Goal: Communication & Community: Participate in discussion

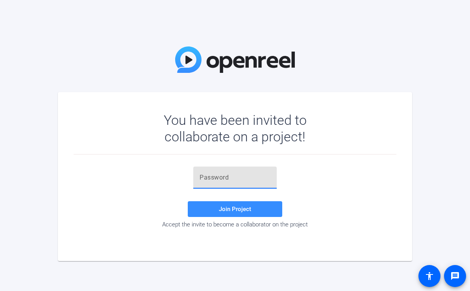
click at [222, 180] on input "text" at bounding box center [235, 177] width 71 height 9
paste input "c,gh8A"
type input "c,gh8A"
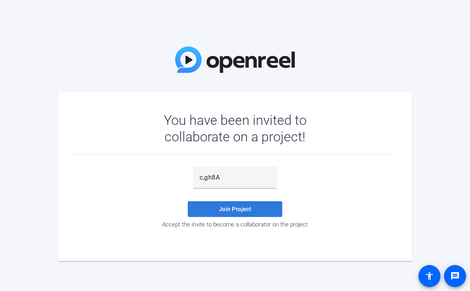
click at [249, 211] on span "Join Project" at bounding box center [235, 209] width 32 height 7
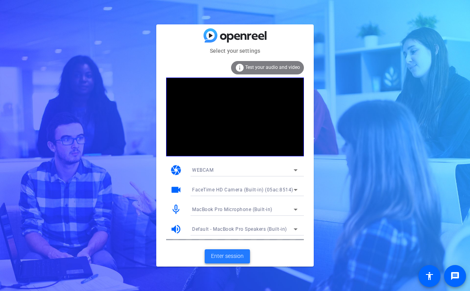
click at [239, 257] on span "Enter session" at bounding box center [227, 256] width 33 height 8
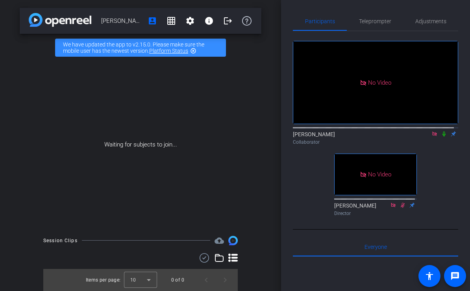
click at [442, 137] on icon at bounding box center [444, 134] width 6 height 6
click at [432, 136] on icon at bounding box center [434, 134] width 4 height 4
click at [433, 137] on icon at bounding box center [435, 134] width 4 height 5
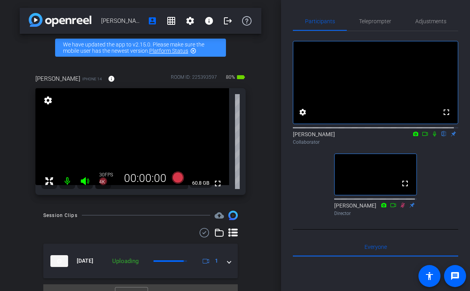
click at [425, 137] on mat-icon at bounding box center [425, 133] width 9 height 7
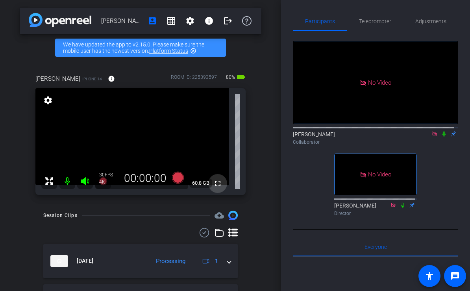
click at [215, 182] on mat-icon "fullscreen" at bounding box center [217, 183] width 9 height 9
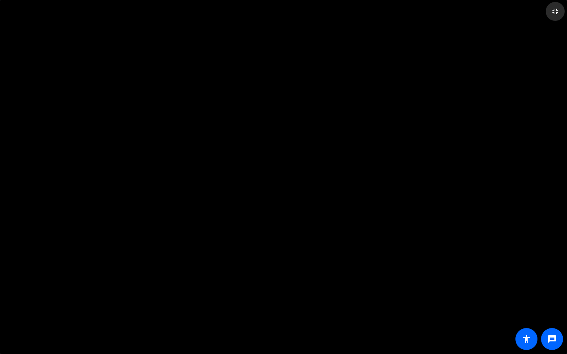
click at [470, 10] on mat-icon "fullscreen_exit" at bounding box center [555, 11] width 9 height 9
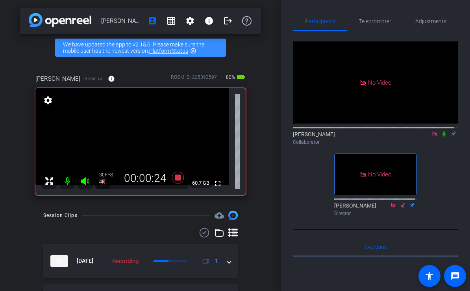
click at [441, 137] on icon at bounding box center [444, 134] width 6 height 6
click at [432, 137] on icon at bounding box center [435, 134] width 6 height 6
click at [422, 137] on icon at bounding box center [425, 134] width 6 height 6
click at [442, 137] on icon at bounding box center [444, 134] width 4 height 5
click at [443, 137] on icon at bounding box center [444, 134] width 3 height 5
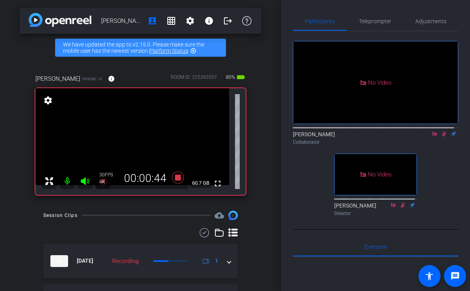
click at [442, 137] on icon at bounding box center [444, 134] width 4 height 5
click at [443, 137] on icon at bounding box center [444, 134] width 3 height 5
click at [442, 137] on icon at bounding box center [444, 134] width 4 height 5
click at [443, 137] on icon at bounding box center [444, 134] width 3 height 5
click at [442, 137] on icon at bounding box center [444, 134] width 4 height 5
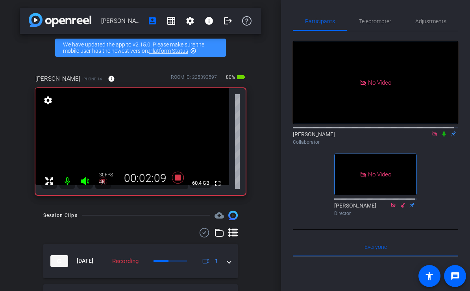
click at [443, 137] on icon at bounding box center [444, 134] width 3 height 5
click at [442, 137] on icon at bounding box center [444, 134] width 4 height 5
click at [443, 137] on icon at bounding box center [444, 134] width 3 height 5
click at [441, 137] on icon at bounding box center [444, 134] width 6 height 6
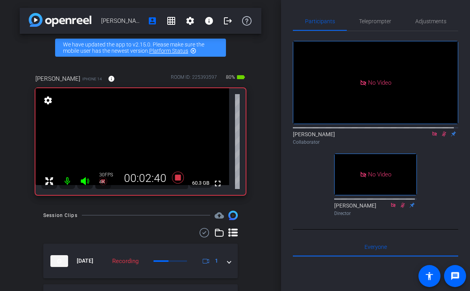
click at [441, 137] on icon at bounding box center [444, 134] width 6 height 6
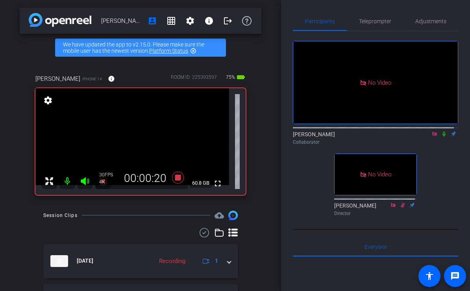
click at [441, 137] on icon at bounding box center [444, 134] width 6 height 6
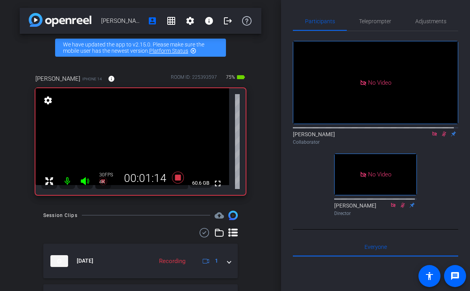
click at [441, 137] on icon at bounding box center [444, 134] width 6 height 6
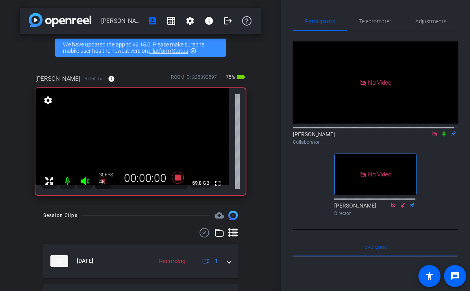
click at [441, 137] on icon at bounding box center [444, 134] width 6 height 6
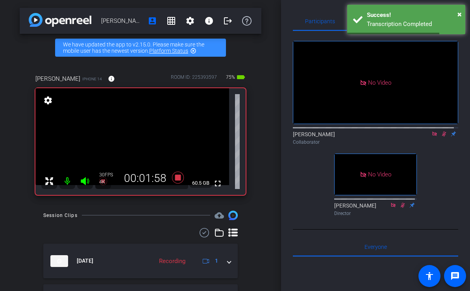
click at [441, 137] on icon at bounding box center [444, 134] width 6 height 6
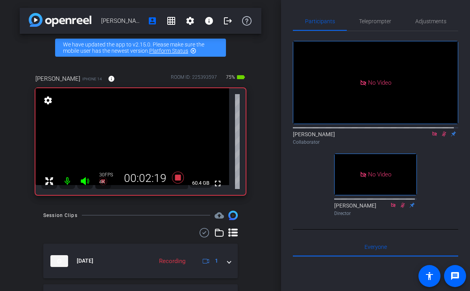
click at [441, 137] on icon at bounding box center [444, 134] width 6 height 6
click at [442, 137] on icon at bounding box center [444, 134] width 4 height 5
click at [443, 137] on icon at bounding box center [444, 134] width 3 height 5
click at [442, 137] on icon at bounding box center [444, 134] width 4 height 5
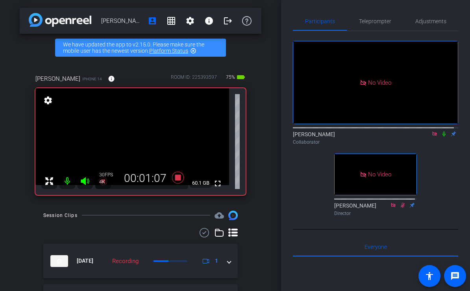
click at [443, 137] on icon at bounding box center [444, 134] width 3 height 5
click at [442, 137] on icon at bounding box center [444, 134] width 4 height 5
click at [443, 137] on icon at bounding box center [444, 134] width 3 height 5
click at [442, 137] on icon at bounding box center [444, 134] width 4 height 5
click at [443, 137] on icon at bounding box center [444, 134] width 3 height 5
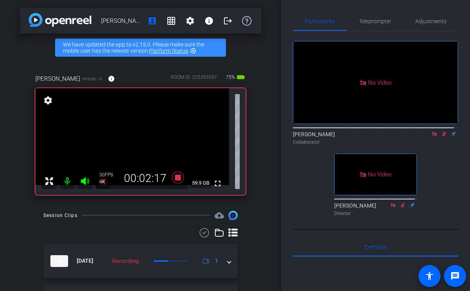
click at [442, 137] on icon at bounding box center [444, 134] width 4 height 5
click at [443, 137] on icon at bounding box center [444, 134] width 3 height 5
click at [442, 137] on icon at bounding box center [444, 134] width 4 height 5
click at [443, 137] on icon at bounding box center [444, 134] width 3 height 5
click at [442, 137] on icon at bounding box center [444, 134] width 4 height 5
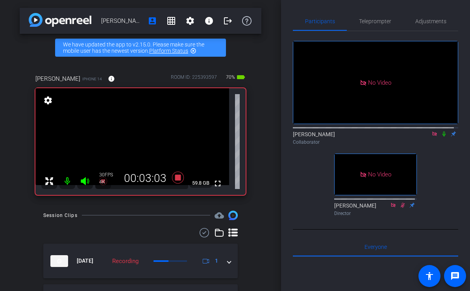
click at [443, 137] on icon at bounding box center [444, 134] width 3 height 5
click at [442, 137] on icon at bounding box center [444, 134] width 4 height 5
click at [443, 137] on icon at bounding box center [444, 134] width 3 height 5
click at [440, 145] on div "Souzan Alavi Collaborator" at bounding box center [375, 137] width 165 height 15
click at [443, 137] on icon at bounding box center [444, 134] width 6 height 6
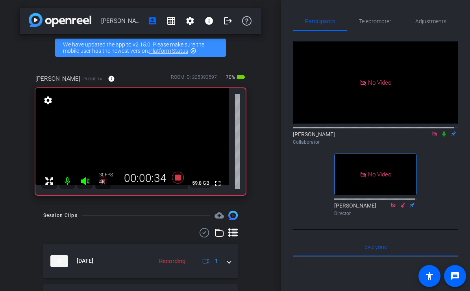
click at [443, 137] on icon at bounding box center [444, 134] width 3 height 5
click at [441, 137] on icon at bounding box center [444, 134] width 6 height 6
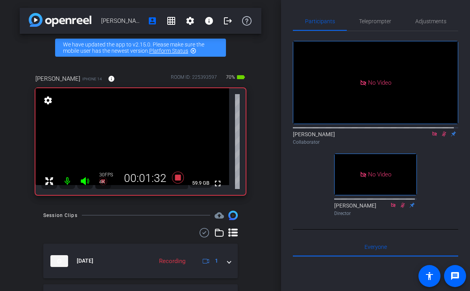
click at [441, 137] on icon at bounding box center [444, 134] width 6 height 6
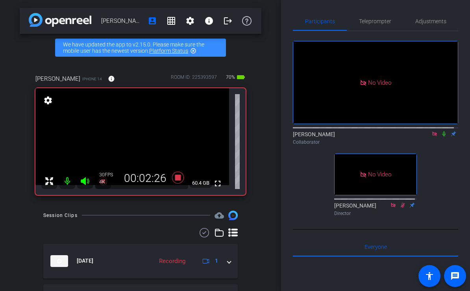
click at [441, 137] on icon at bounding box center [444, 134] width 6 height 6
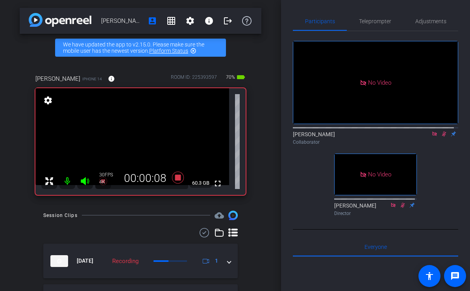
click at [441, 137] on icon at bounding box center [444, 134] width 6 height 6
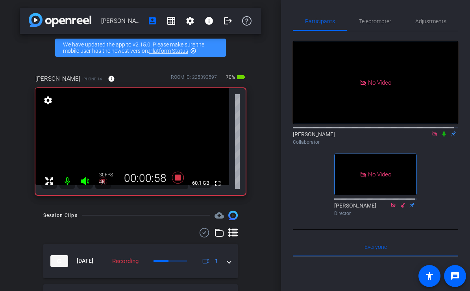
click at [441, 137] on icon at bounding box center [444, 134] width 6 height 6
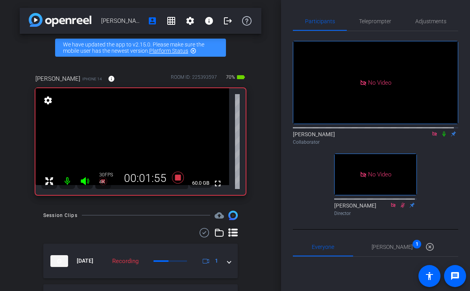
click at [441, 137] on icon at bounding box center [444, 134] width 6 height 6
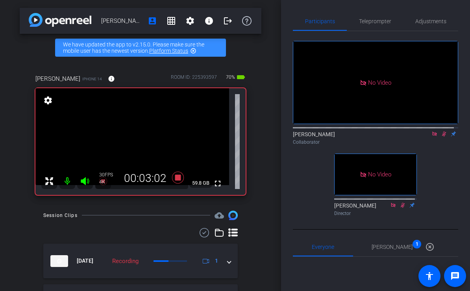
click at [441, 137] on icon at bounding box center [444, 134] width 6 height 6
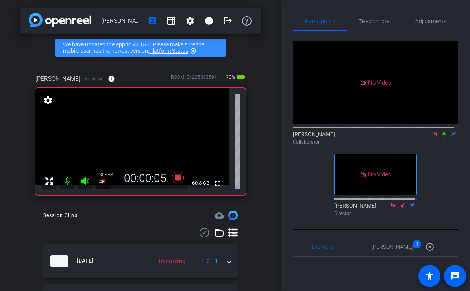
click at [443, 137] on icon at bounding box center [444, 134] width 6 height 6
click at [442, 137] on icon at bounding box center [444, 134] width 6 height 6
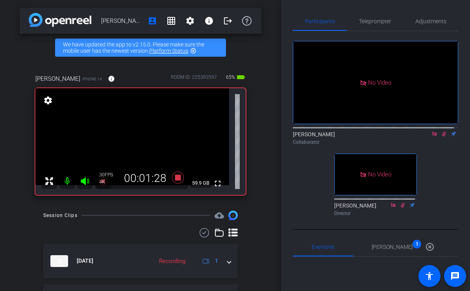
click at [442, 137] on icon at bounding box center [444, 134] width 6 height 6
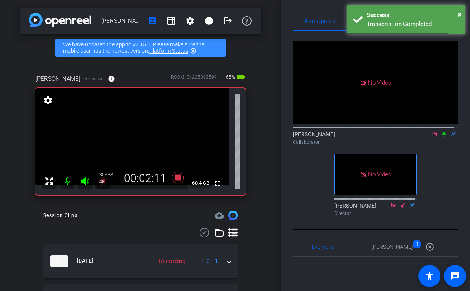
click at [442, 137] on icon at bounding box center [444, 134] width 6 height 6
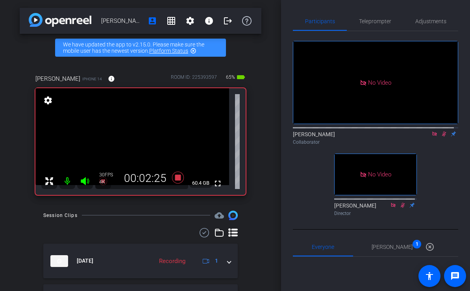
click at [442, 137] on icon at bounding box center [444, 134] width 6 height 6
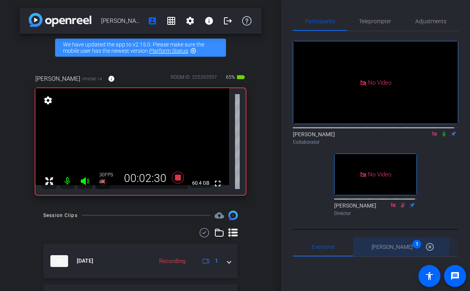
click at [402, 255] on div "Brian Curp 1 highlight_off" at bounding box center [406, 246] width 68 height 19
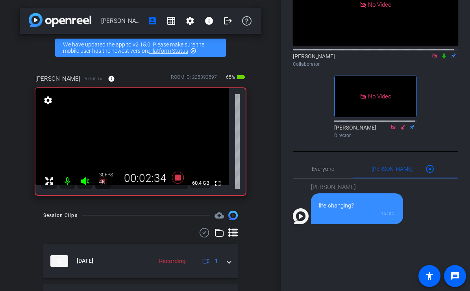
scroll to position [79, 0]
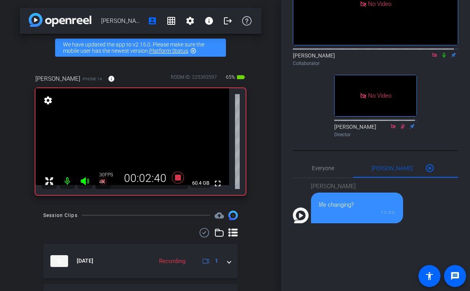
click at [443, 58] on icon at bounding box center [444, 55] width 3 height 5
click at [442, 58] on icon at bounding box center [444, 55] width 4 height 5
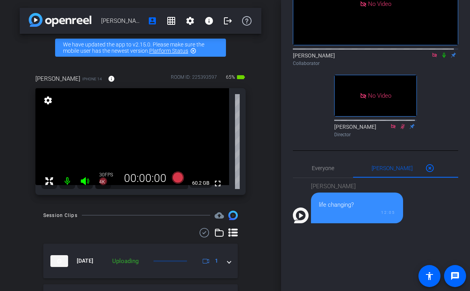
click at [442, 58] on icon at bounding box center [444, 55] width 6 height 6
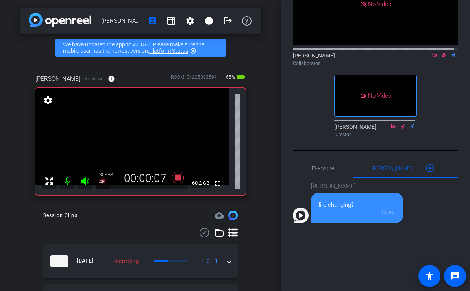
click at [442, 58] on icon at bounding box center [444, 55] width 6 height 6
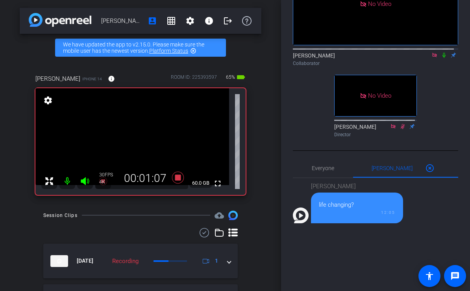
click at [442, 58] on icon at bounding box center [444, 55] width 6 height 6
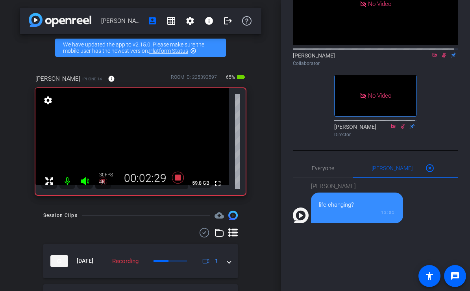
click at [442, 58] on icon at bounding box center [444, 55] width 6 height 6
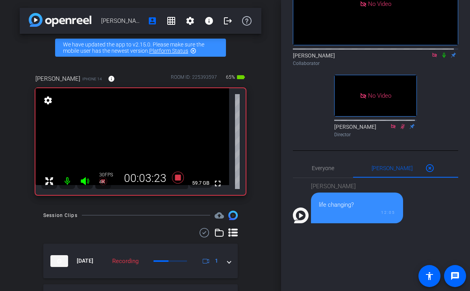
click at [441, 58] on icon at bounding box center [444, 55] width 6 height 6
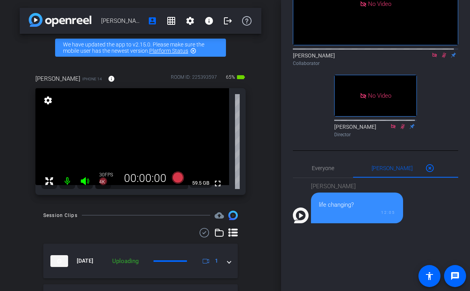
click at [441, 58] on icon at bounding box center [444, 55] width 6 height 6
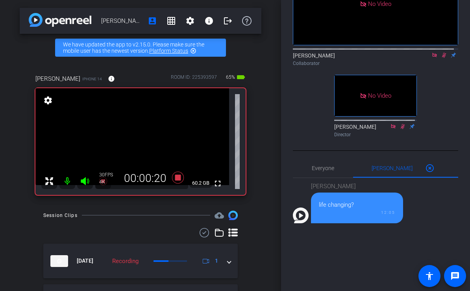
click at [441, 58] on icon at bounding box center [444, 55] width 6 height 6
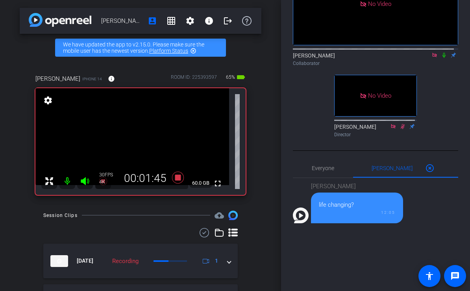
click at [441, 58] on icon at bounding box center [444, 55] width 6 height 6
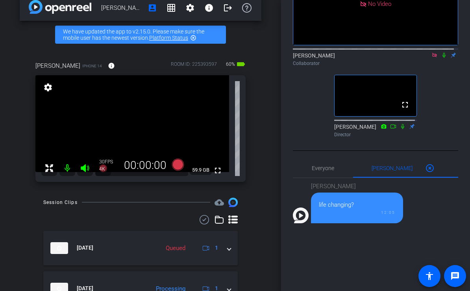
scroll to position [11, 0]
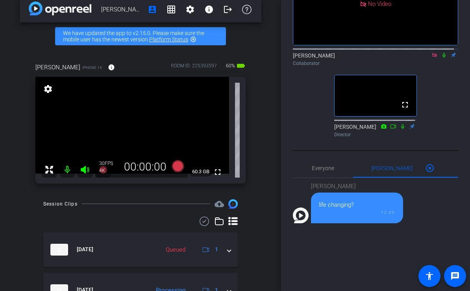
click at [432, 58] on icon at bounding box center [435, 55] width 6 height 6
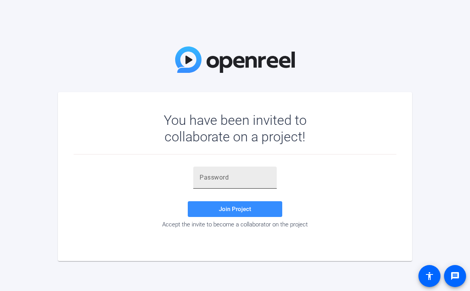
click at [254, 182] on div at bounding box center [235, 178] width 71 height 22
paste input "H[i,'{"
type input "H[i,'{"
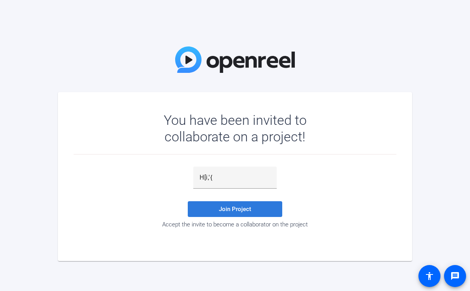
click at [239, 208] on span "Join Project" at bounding box center [235, 209] width 32 height 7
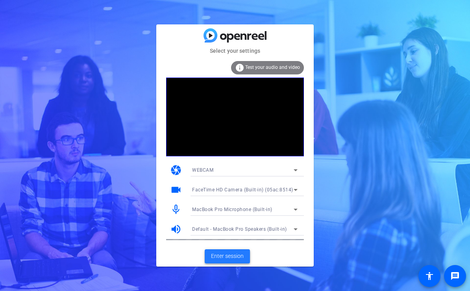
click at [224, 255] on span "Enter session" at bounding box center [227, 256] width 33 height 8
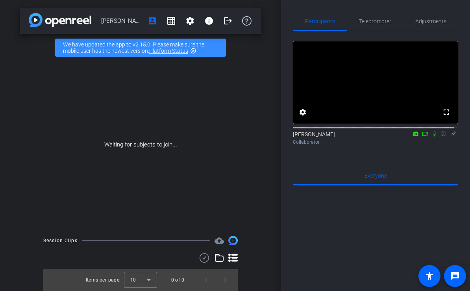
click at [432, 137] on icon at bounding box center [435, 134] width 6 height 6
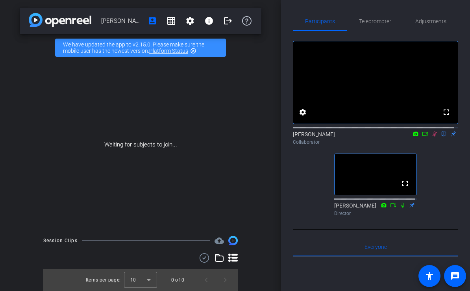
click at [433, 137] on icon at bounding box center [435, 134] width 4 height 5
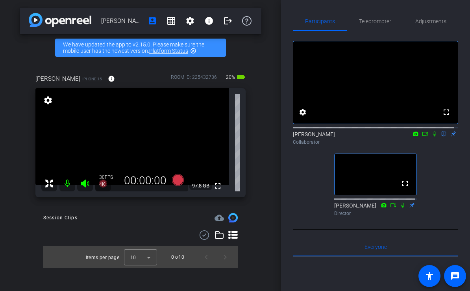
click at [432, 137] on icon at bounding box center [435, 134] width 6 height 6
click at [219, 188] on mat-icon "fullscreen" at bounding box center [217, 185] width 9 height 9
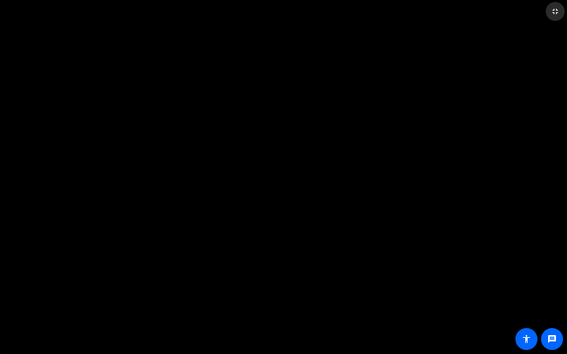
click at [470, 11] on mat-icon "fullscreen_exit" at bounding box center [555, 11] width 9 height 9
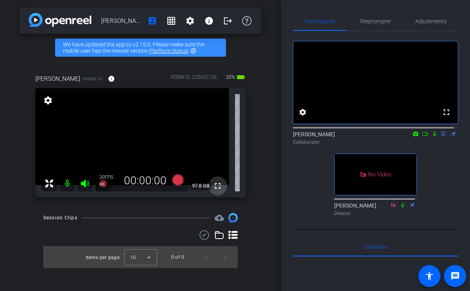
click at [218, 186] on mat-icon "fullscreen" at bounding box center [217, 185] width 9 height 9
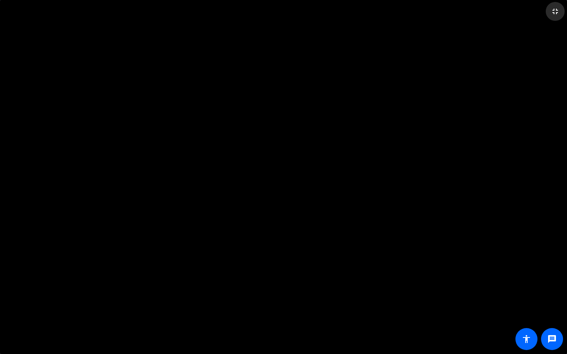
click at [470, 10] on mat-icon "fullscreen_exit" at bounding box center [555, 11] width 9 height 9
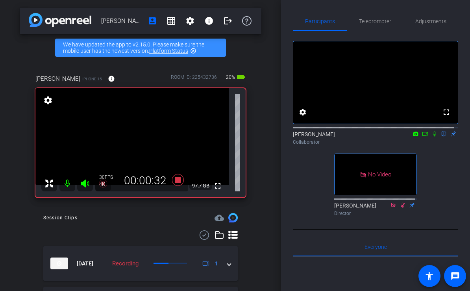
click at [423, 137] on icon at bounding box center [425, 134] width 6 height 6
click at [441, 137] on icon at bounding box center [444, 134] width 6 height 6
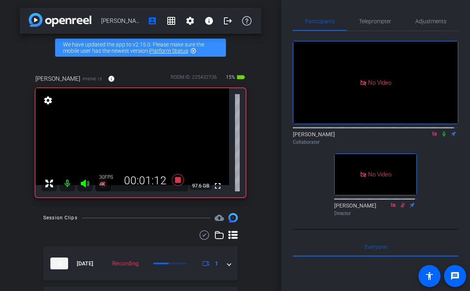
click at [441, 137] on icon at bounding box center [444, 134] width 6 height 6
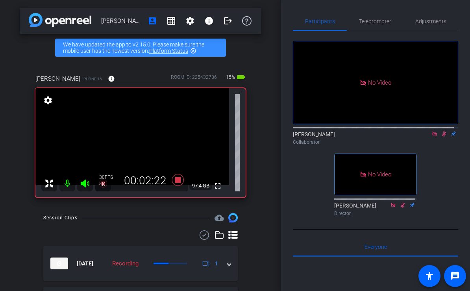
click at [441, 137] on icon at bounding box center [444, 134] width 6 height 6
click at [440, 137] on mat-icon at bounding box center [443, 133] width 9 height 7
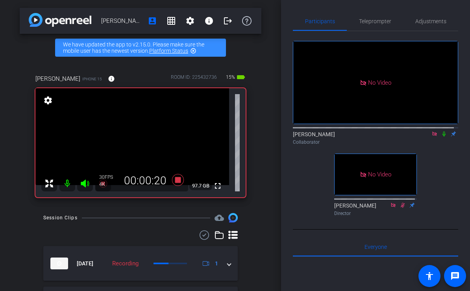
click at [441, 137] on icon at bounding box center [444, 134] width 6 height 6
click at [442, 137] on icon at bounding box center [444, 134] width 4 height 5
click at [441, 137] on icon at bounding box center [444, 134] width 6 height 6
click at [442, 137] on icon at bounding box center [444, 134] width 4 height 5
click at [441, 137] on icon at bounding box center [444, 134] width 6 height 6
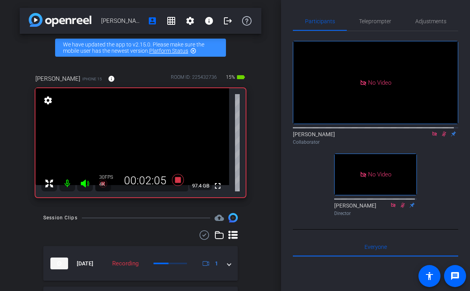
click at [442, 137] on icon at bounding box center [444, 134] width 4 height 5
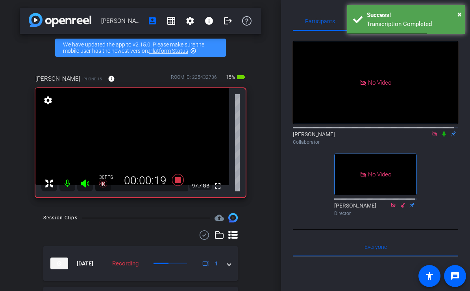
click at [441, 137] on icon at bounding box center [444, 134] width 6 height 6
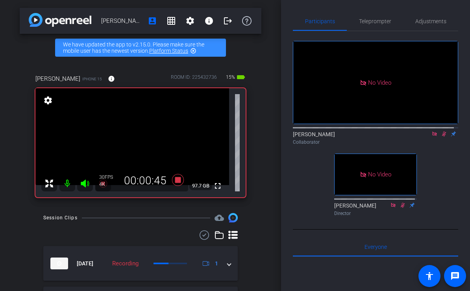
click at [442, 137] on icon at bounding box center [444, 134] width 4 height 5
click at [443, 137] on icon at bounding box center [444, 134] width 3 height 5
click at [442, 137] on icon at bounding box center [444, 134] width 4 height 5
click at [443, 137] on icon at bounding box center [444, 134] width 3 height 5
click at [442, 137] on icon at bounding box center [444, 134] width 4 height 5
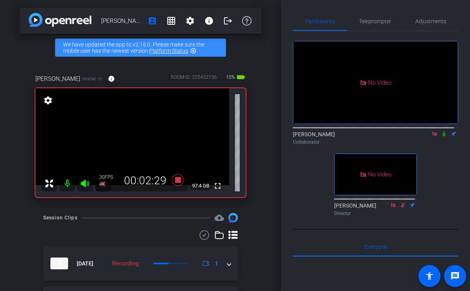
click at [443, 137] on icon at bounding box center [444, 134] width 3 height 5
click at [442, 137] on icon at bounding box center [444, 134] width 4 height 5
click at [443, 137] on icon at bounding box center [444, 134] width 3 height 5
click at [442, 137] on icon at bounding box center [444, 134] width 4 height 5
click at [441, 137] on mat-icon at bounding box center [443, 133] width 9 height 7
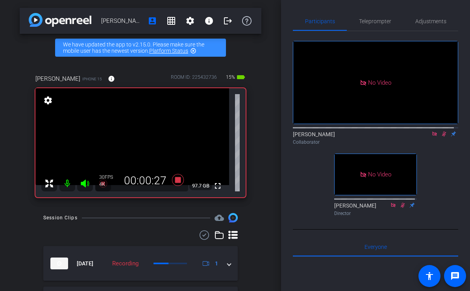
click at [441, 137] on mat-icon at bounding box center [443, 133] width 9 height 7
click at [441, 137] on icon at bounding box center [444, 134] width 6 height 6
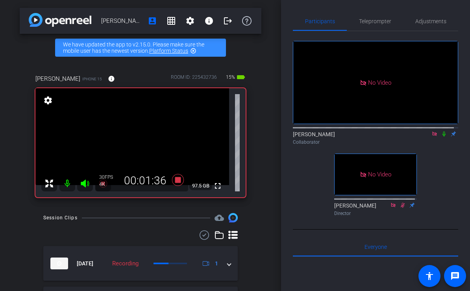
click at [441, 137] on icon at bounding box center [444, 134] width 6 height 6
click at [440, 137] on mat-icon at bounding box center [443, 133] width 9 height 7
click at [441, 137] on icon at bounding box center [444, 134] width 6 height 6
click at [442, 137] on icon at bounding box center [444, 134] width 4 height 5
click at [441, 137] on icon at bounding box center [444, 134] width 6 height 6
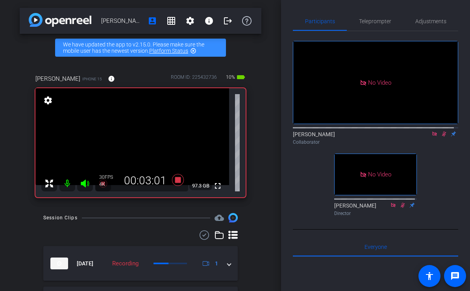
click at [442, 137] on icon at bounding box center [444, 134] width 4 height 5
click at [441, 137] on icon at bounding box center [444, 134] width 6 height 6
click at [442, 137] on icon at bounding box center [444, 134] width 4 height 5
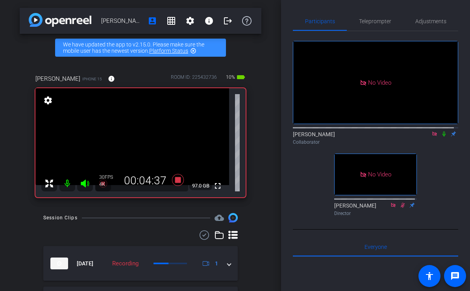
click at [443, 137] on icon at bounding box center [444, 134] width 3 height 5
click at [442, 137] on icon at bounding box center [444, 134] width 4 height 5
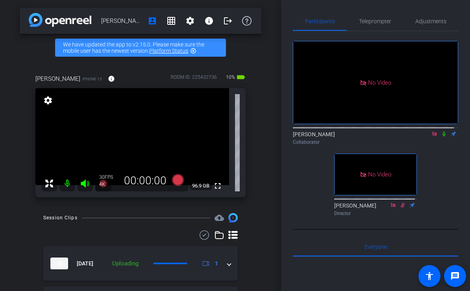
click at [441, 137] on icon at bounding box center [444, 134] width 6 height 6
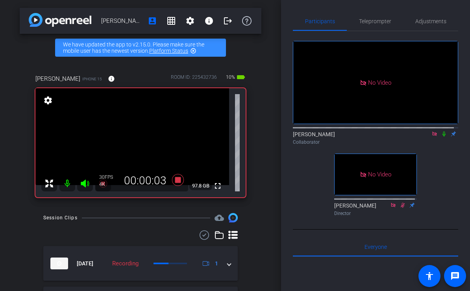
click at [441, 137] on icon at bounding box center [444, 134] width 6 height 6
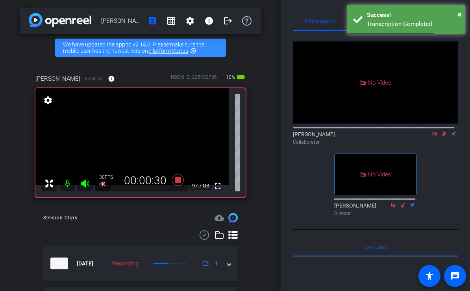
click at [441, 137] on icon at bounding box center [444, 134] width 6 height 6
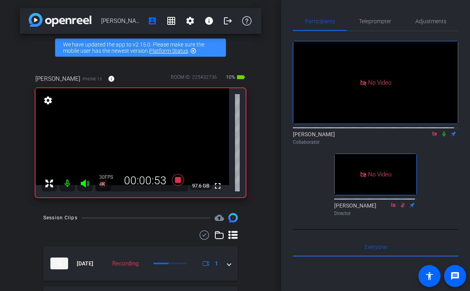
click at [441, 137] on icon at bounding box center [444, 134] width 6 height 6
click at [443, 137] on icon at bounding box center [444, 134] width 3 height 5
click at [442, 137] on icon at bounding box center [444, 134] width 4 height 5
click at [443, 137] on icon at bounding box center [444, 134] width 3 height 5
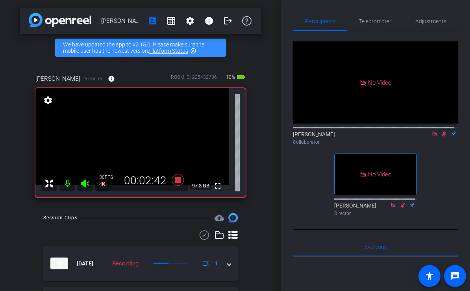
click at [442, 137] on icon at bounding box center [444, 134] width 4 height 5
click at [443, 137] on icon at bounding box center [444, 134] width 3 height 5
click at [442, 137] on icon at bounding box center [444, 134] width 4 height 5
click at [441, 137] on icon at bounding box center [444, 134] width 6 height 6
click at [442, 137] on icon at bounding box center [444, 134] width 4 height 5
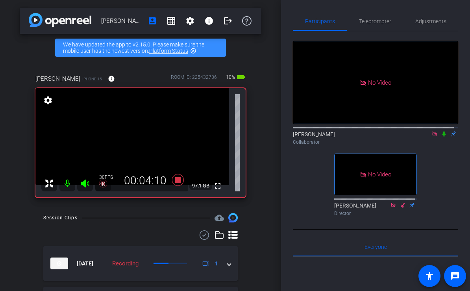
click at [439, 137] on mat-icon at bounding box center [443, 133] width 9 height 7
click at [441, 137] on icon at bounding box center [444, 134] width 6 height 6
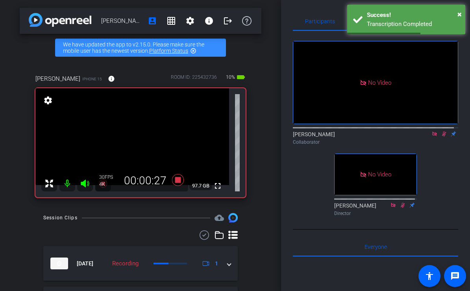
click at [441, 137] on icon at bounding box center [444, 134] width 6 height 6
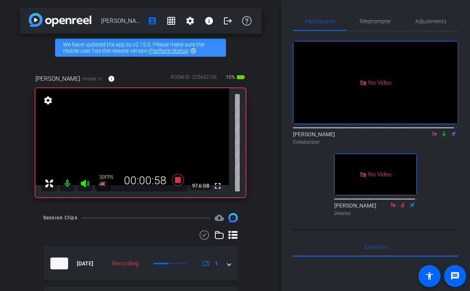
click at [441, 137] on icon at bounding box center [444, 134] width 6 height 6
click at [440, 137] on mat-icon at bounding box center [443, 133] width 9 height 7
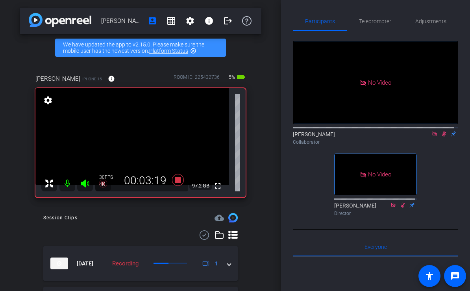
click at [440, 137] on mat-icon at bounding box center [443, 133] width 9 height 7
click at [441, 137] on mat-icon at bounding box center [443, 133] width 9 height 7
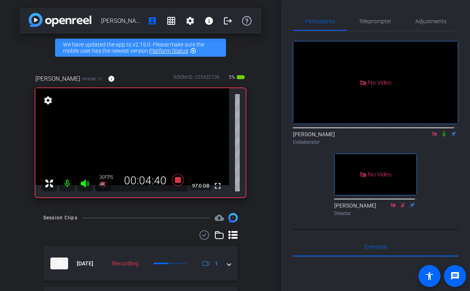
click at [441, 137] on mat-icon at bounding box center [443, 133] width 9 height 7
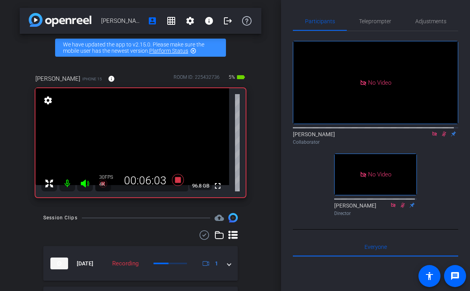
click at [441, 137] on mat-icon at bounding box center [443, 133] width 9 height 7
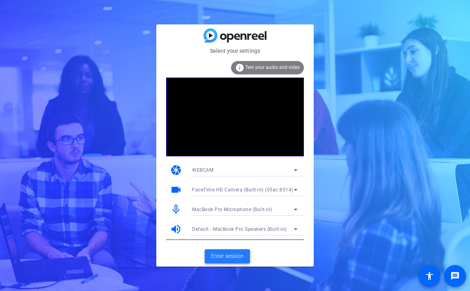
click at [235, 257] on span "Enter session" at bounding box center [227, 256] width 33 height 8
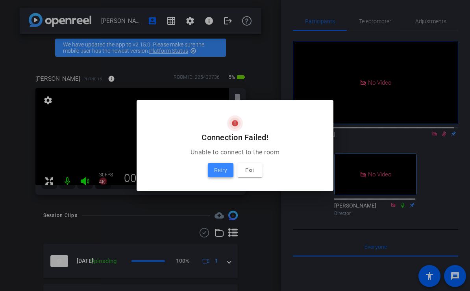
click at [228, 173] on span at bounding box center [221, 170] width 26 height 19
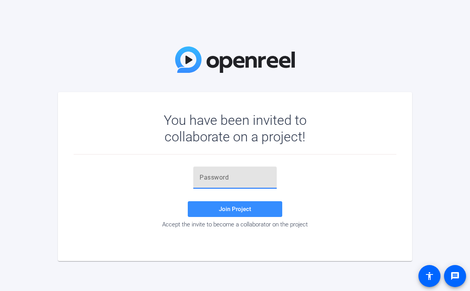
click at [242, 179] on input "text" at bounding box center [235, 177] width 71 height 9
paste input "H[i,'{"
type input "H[i,'{"
click at [242, 210] on span "Join Project" at bounding box center [235, 209] width 32 height 7
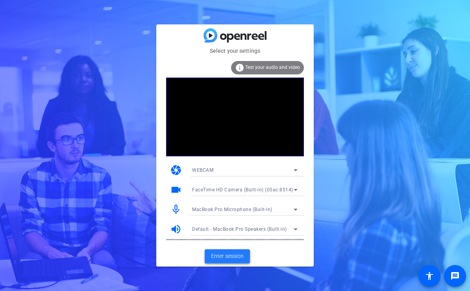
click at [235, 255] on span "Enter session" at bounding box center [227, 256] width 33 height 8
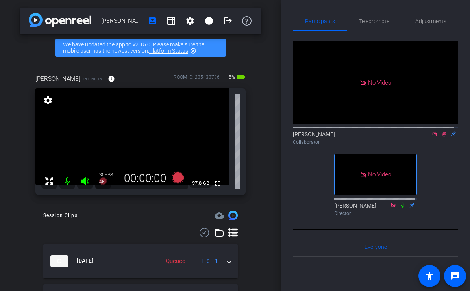
click at [441, 137] on icon at bounding box center [444, 134] width 6 height 6
click at [433, 137] on icon at bounding box center [435, 134] width 6 height 6
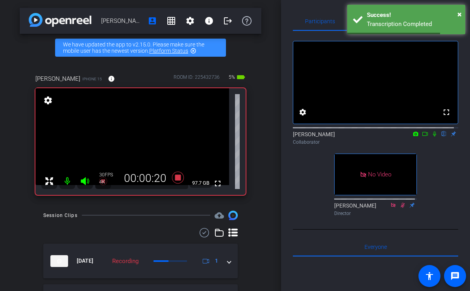
click at [430, 137] on mat-icon at bounding box center [434, 133] width 9 height 7
click at [422, 137] on icon at bounding box center [425, 134] width 6 height 6
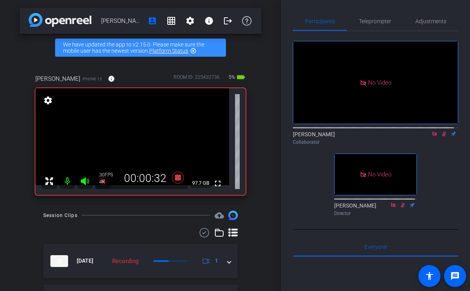
click at [441, 137] on icon at bounding box center [444, 134] width 6 height 6
click at [442, 137] on mat-icon at bounding box center [443, 133] width 9 height 7
click at [442, 137] on icon at bounding box center [444, 134] width 6 height 6
click at [442, 137] on mat-icon at bounding box center [443, 133] width 9 height 7
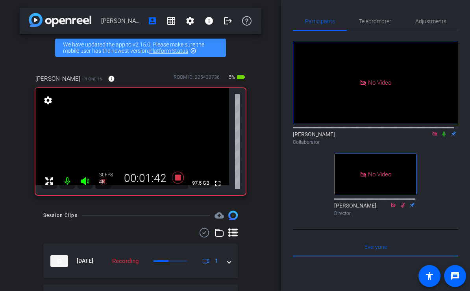
click at [441, 137] on icon at bounding box center [444, 134] width 6 height 6
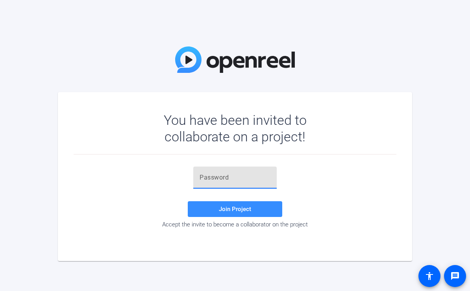
click at [207, 181] on input "text" at bounding box center [235, 177] width 71 height 9
paste input "q73~^p"
type input "q73~^p"
click at [230, 208] on span "Join Project" at bounding box center [235, 209] width 32 height 7
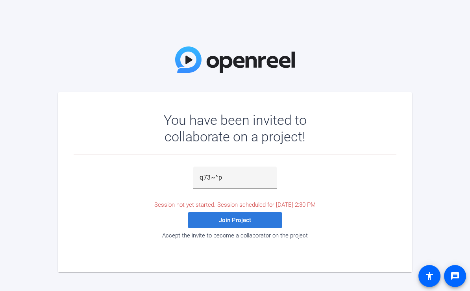
click at [240, 222] on span "Join Project" at bounding box center [235, 220] width 32 height 7
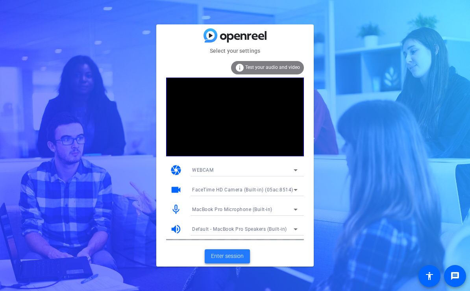
click at [231, 256] on span "Enter session" at bounding box center [227, 256] width 33 height 8
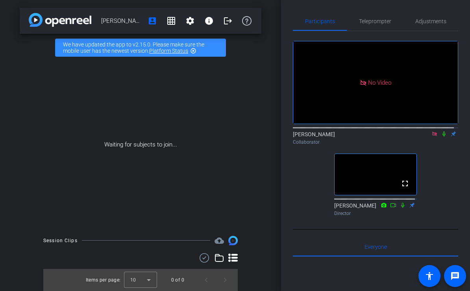
click at [432, 137] on icon at bounding box center [435, 134] width 6 height 6
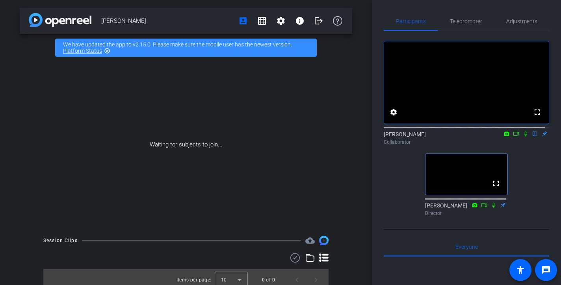
click at [470, 137] on icon at bounding box center [516, 134] width 6 height 6
click at [470, 137] on icon at bounding box center [535, 134] width 6 height 6
click at [470, 137] on icon at bounding box center [525, 134] width 6 height 6
click at [470, 137] on icon at bounding box center [525, 134] width 4 height 5
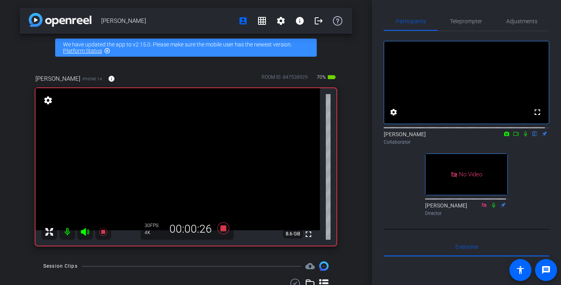
click at [470, 137] on icon at bounding box center [516, 134] width 6 height 6
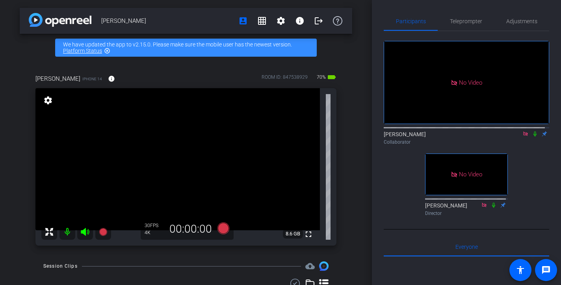
click at [470, 137] on icon at bounding box center [535, 134] width 6 height 6
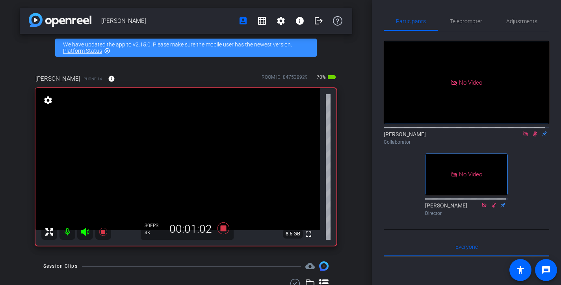
click at [470, 137] on icon at bounding box center [535, 134] width 6 height 6
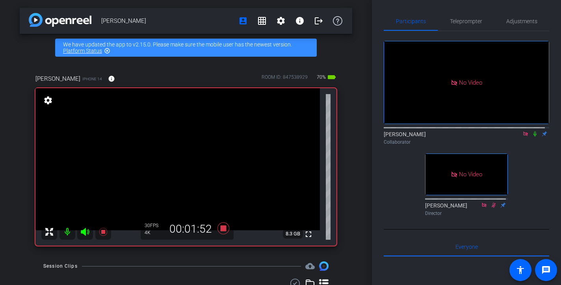
click at [470, 137] on icon at bounding box center [535, 134] width 6 height 6
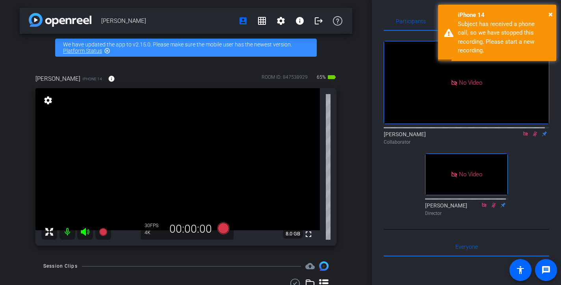
click at [470, 137] on icon at bounding box center [535, 134] width 6 height 6
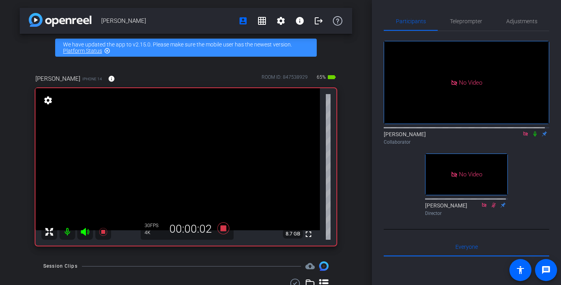
click at [470, 137] on icon at bounding box center [535, 134] width 6 height 6
click at [470, 137] on icon at bounding box center [535, 134] width 4 height 5
click at [470, 137] on icon at bounding box center [535, 134] width 6 height 6
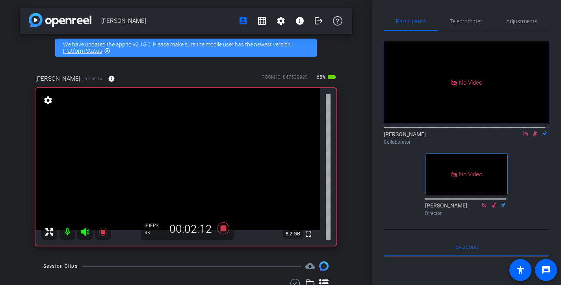
click at [470, 137] on icon at bounding box center [535, 134] width 4 height 5
click at [470, 137] on icon at bounding box center [535, 134] width 6 height 6
click at [470, 137] on icon at bounding box center [535, 134] width 4 height 5
click at [470, 137] on icon at bounding box center [534, 134] width 3 height 5
click at [470, 137] on icon at bounding box center [535, 134] width 6 height 6
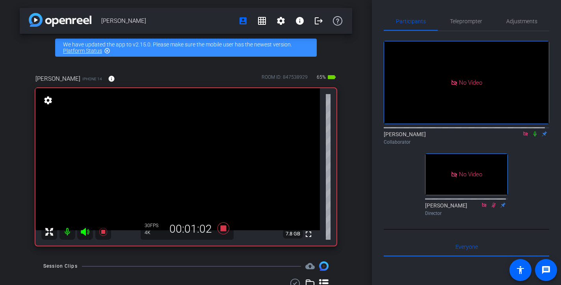
click at [470, 137] on icon at bounding box center [535, 134] width 6 height 6
click at [470, 137] on icon at bounding box center [535, 134] width 4 height 5
click at [470, 137] on icon at bounding box center [535, 134] width 6 height 6
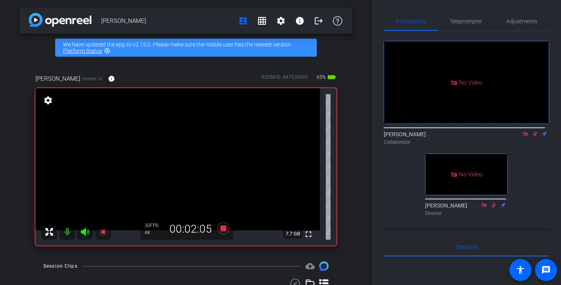
click at [470, 137] on icon at bounding box center [535, 134] width 4 height 5
click at [470, 137] on icon at bounding box center [535, 134] width 6 height 6
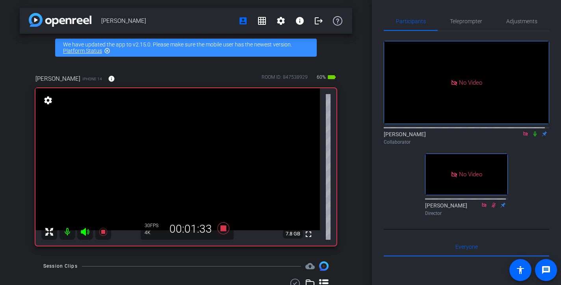
click at [470, 137] on icon at bounding box center [535, 134] width 6 height 6
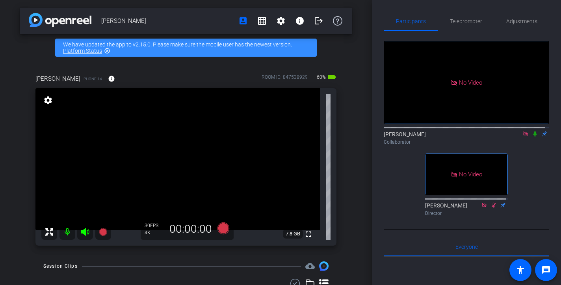
click at [470, 137] on icon at bounding box center [535, 134] width 6 height 6
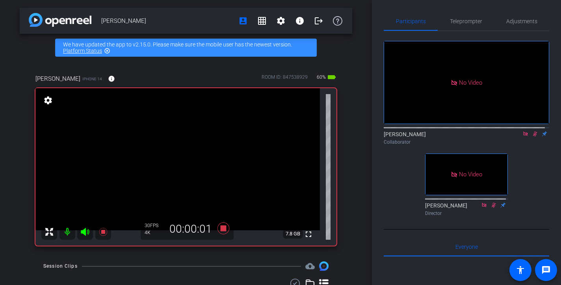
click at [470, 137] on icon at bounding box center [535, 134] width 6 height 6
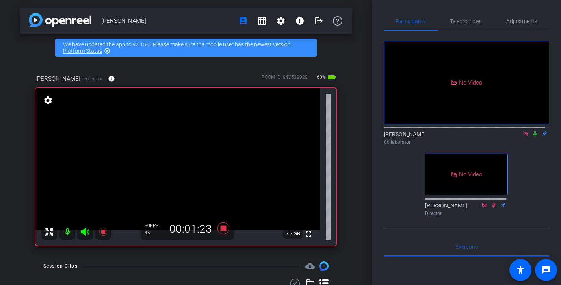
click at [470, 137] on icon at bounding box center [534, 134] width 3 height 5
click at [470, 137] on icon at bounding box center [535, 134] width 6 height 6
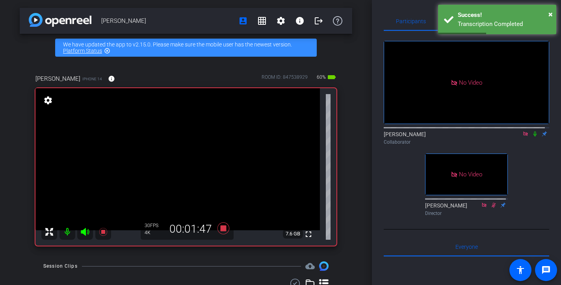
click at [470, 137] on icon at bounding box center [534, 134] width 3 height 5
click at [470, 137] on icon at bounding box center [535, 134] width 4 height 5
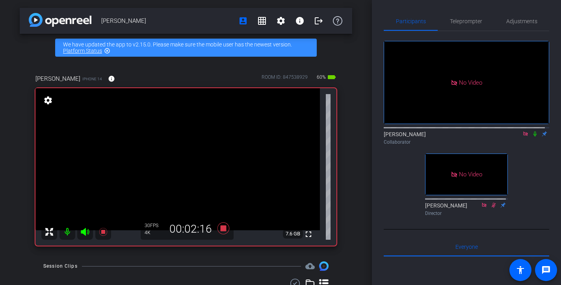
click at [470, 137] on icon at bounding box center [534, 134] width 3 height 5
click at [470, 137] on icon at bounding box center [535, 134] width 4 height 5
click at [470, 137] on icon at bounding box center [534, 134] width 3 height 5
click at [470, 137] on icon at bounding box center [535, 134] width 4 height 5
click at [470, 137] on icon at bounding box center [534, 134] width 3 height 5
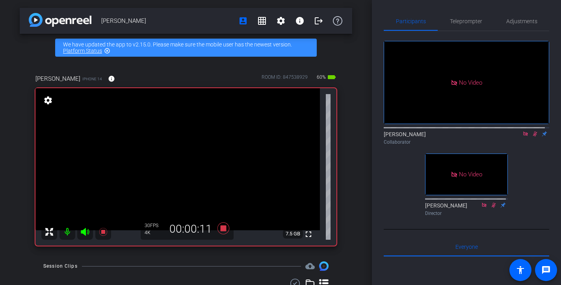
click at [470, 137] on icon at bounding box center [535, 134] width 4 height 5
click at [470, 137] on icon at bounding box center [534, 134] width 3 height 5
click at [470, 137] on icon at bounding box center [535, 134] width 4 height 5
click at [470, 137] on icon at bounding box center [534, 134] width 3 height 5
click at [470, 137] on icon at bounding box center [535, 134] width 4 height 5
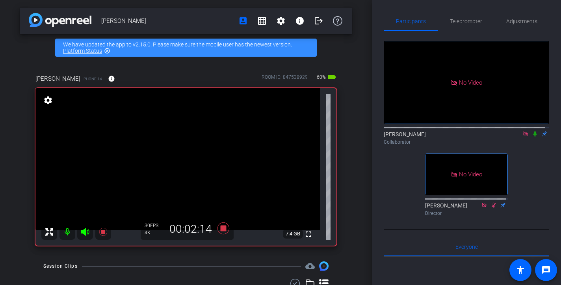
click at [470, 137] on icon at bounding box center [535, 134] width 6 height 6
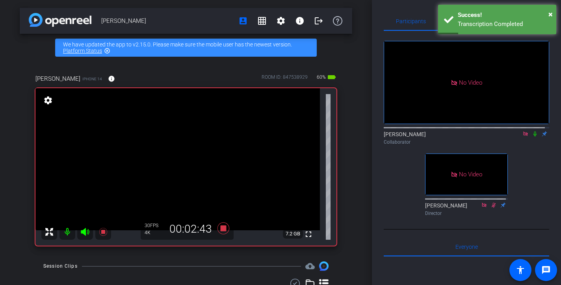
click at [470, 137] on icon at bounding box center [535, 134] width 6 height 6
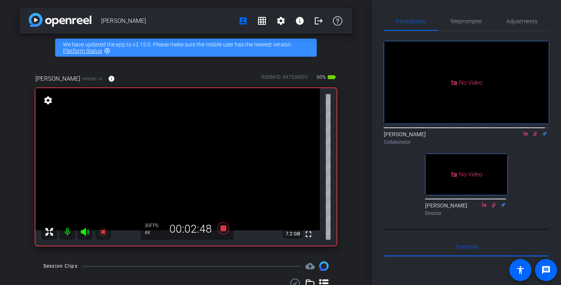
click at [470, 137] on icon at bounding box center [535, 134] width 6 height 6
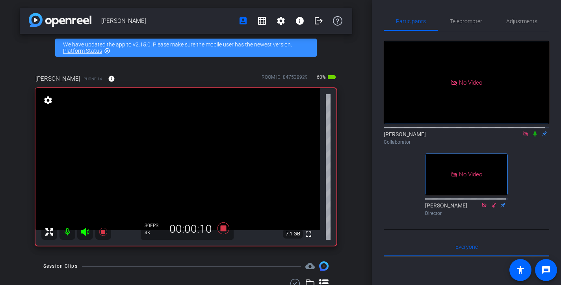
click at [470, 137] on icon at bounding box center [535, 134] width 6 height 6
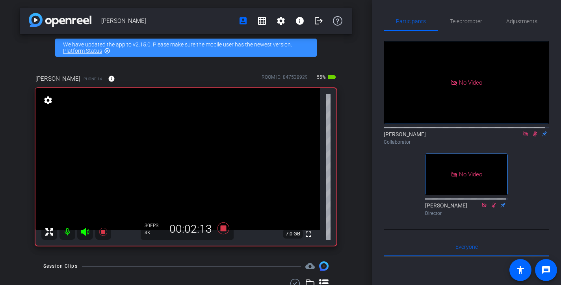
click at [470, 137] on icon at bounding box center [535, 134] width 6 height 6
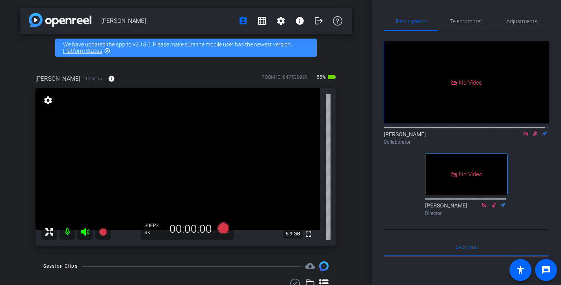
click at [470, 137] on icon at bounding box center [535, 134] width 6 height 6
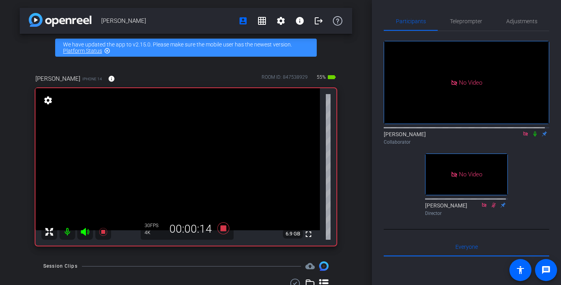
click at [470, 137] on icon at bounding box center [535, 134] width 6 height 6
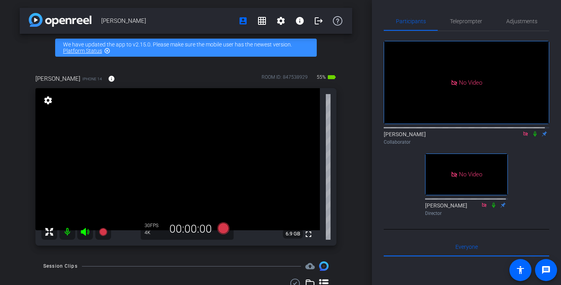
click at [353, 140] on div "Matthew Grooms account_box grid_on settings info logout We have updated the app…" at bounding box center [186, 142] width 372 height 285
click at [355, 134] on div "Matthew Grooms account_box grid_on settings info logout We have updated the app…" at bounding box center [186, 142] width 372 height 285
click at [470, 137] on icon at bounding box center [525, 134] width 6 height 6
click at [354, 58] on div "Matthew Grooms account_box grid_on settings info logout We have updated the app…" at bounding box center [186, 142] width 372 height 285
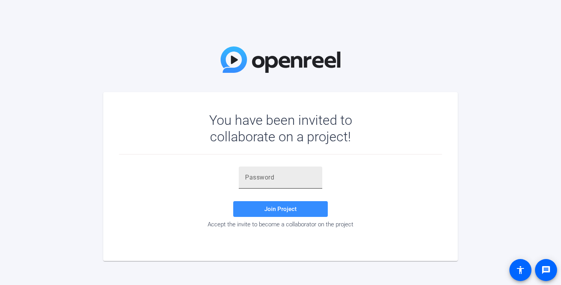
click at [282, 176] on input "text" at bounding box center [280, 177] width 71 height 9
paste input "c#dC^["
type input "c#dC^["
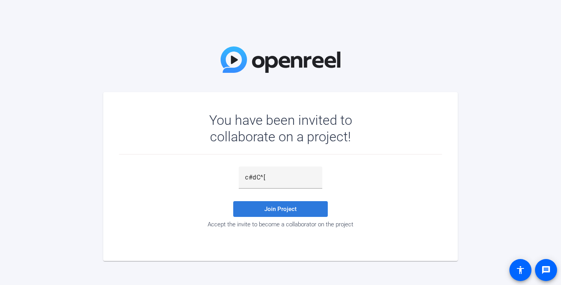
click at [287, 210] on span "Join Project" at bounding box center [280, 209] width 32 height 7
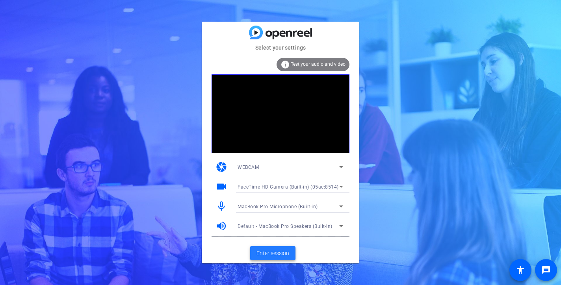
click at [283, 251] on span "Enter session" at bounding box center [272, 253] width 33 height 8
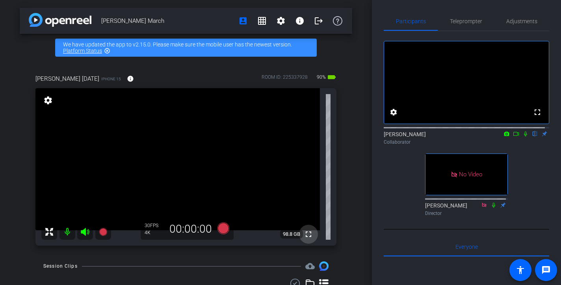
click at [307, 235] on mat-icon "fullscreen" at bounding box center [308, 234] width 9 height 9
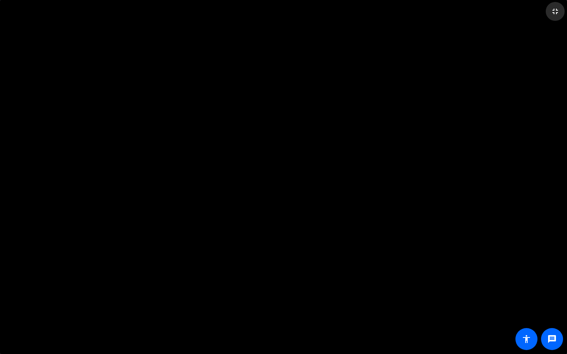
click at [555, 9] on mat-icon "fullscreen_exit" at bounding box center [555, 11] width 9 height 9
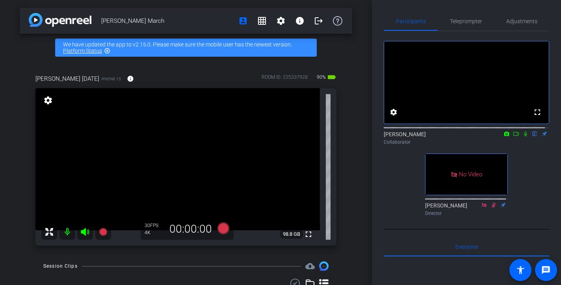
click at [513, 137] on icon at bounding box center [516, 134] width 6 height 6
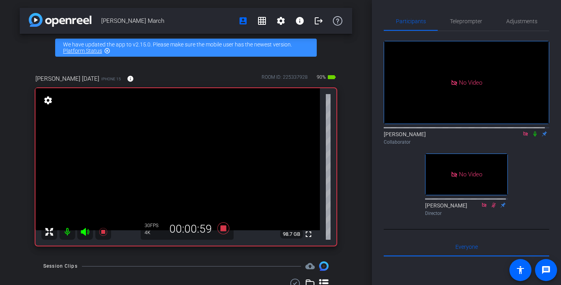
click at [533, 137] on icon at bounding box center [534, 134] width 3 height 5
click at [533, 137] on icon at bounding box center [535, 134] width 4 height 5
click at [531, 137] on mat-icon at bounding box center [534, 133] width 9 height 7
click at [530, 137] on mat-icon at bounding box center [534, 133] width 9 height 7
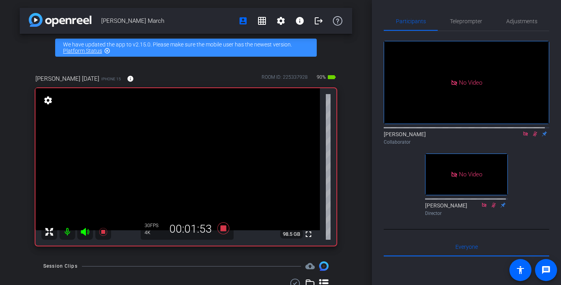
click at [530, 137] on mat-icon at bounding box center [534, 133] width 9 height 7
click at [533, 137] on icon at bounding box center [535, 134] width 4 height 5
click at [533, 137] on icon at bounding box center [534, 134] width 3 height 5
click at [533, 137] on icon at bounding box center [535, 134] width 4 height 5
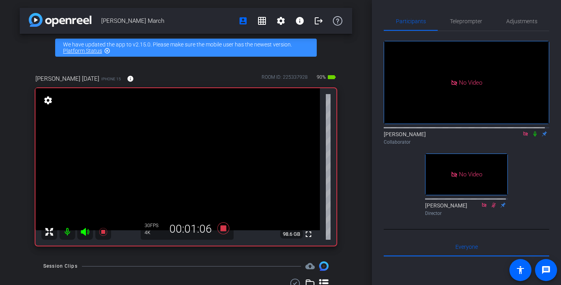
click at [532, 137] on icon at bounding box center [535, 134] width 6 height 6
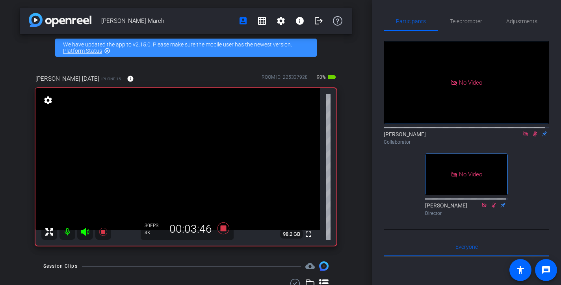
click at [533, 137] on icon at bounding box center [535, 134] width 4 height 5
click at [532, 137] on icon at bounding box center [535, 134] width 6 height 6
click at [533, 137] on icon at bounding box center [535, 134] width 4 height 5
click at [532, 137] on icon at bounding box center [535, 134] width 6 height 6
click at [533, 137] on icon at bounding box center [535, 134] width 4 height 5
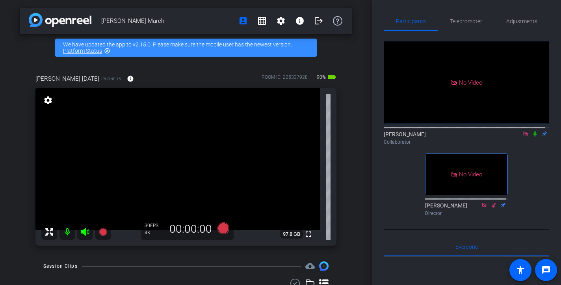
click at [532, 137] on icon at bounding box center [535, 134] width 6 height 6
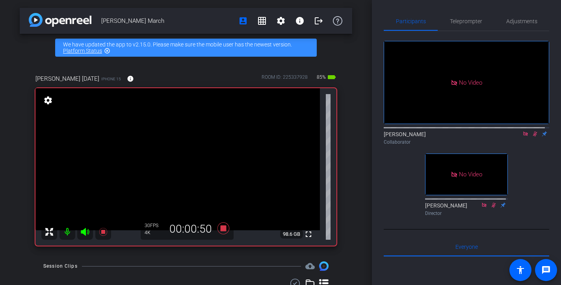
click at [532, 137] on icon at bounding box center [535, 134] width 6 height 6
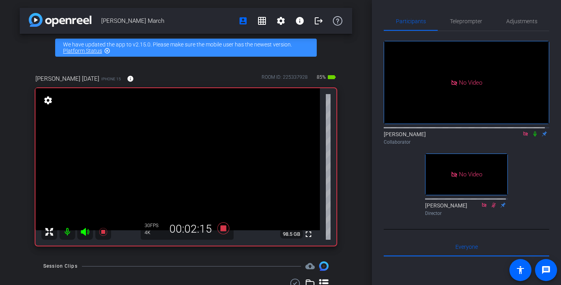
click at [532, 137] on icon at bounding box center [535, 134] width 6 height 6
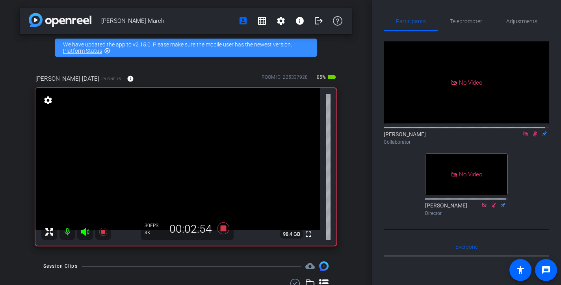
click at [532, 137] on icon at bounding box center [535, 134] width 6 height 6
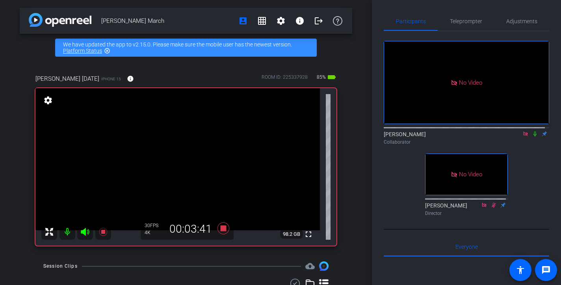
click at [532, 137] on icon at bounding box center [535, 134] width 6 height 6
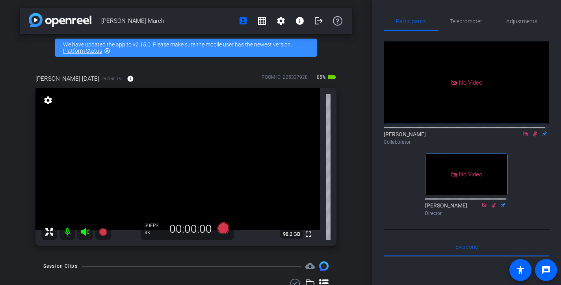
click at [533, 137] on icon at bounding box center [535, 134] width 4 height 5
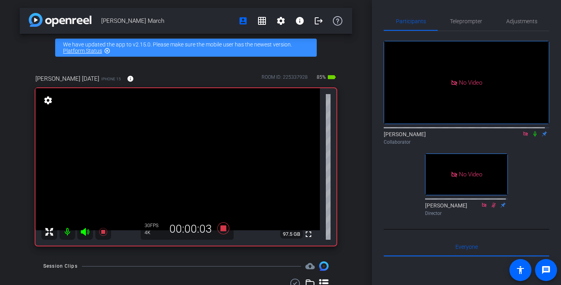
click at [533, 137] on icon at bounding box center [534, 134] width 3 height 5
click at [532, 137] on icon at bounding box center [535, 134] width 6 height 6
click at [533, 137] on icon at bounding box center [534, 134] width 3 height 5
click at [532, 137] on icon at bounding box center [535, 134] width 6 height 6
click at [533, 137] on icon at bounding box center [534, 134] width 3 height 5
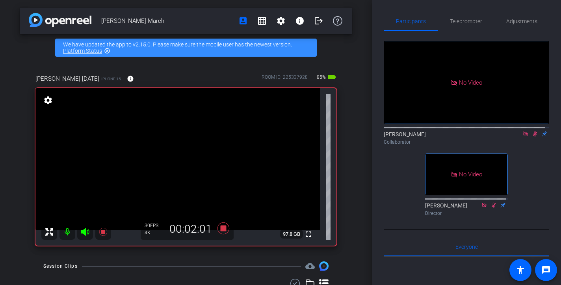
click at [532, 137] on icon at bounding box center [535, 134] width 6 height 6
click at [533, 137] on icon at bounding box center [534, 134] width 3 height 5
click at [532, 137] on icon at bounding box center [535, 134] width 6 height 6
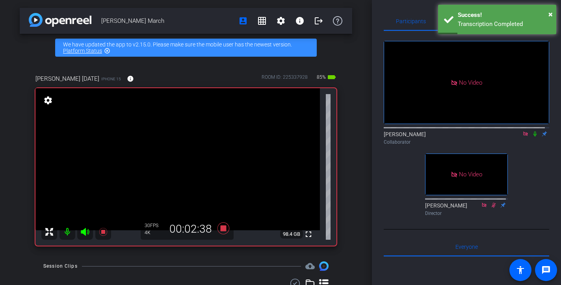
click at [533, 137] on icon at bounding box center [534, 134] width 3 height 5
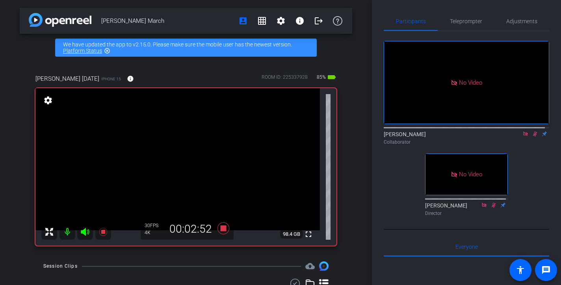
click at [532, 137] on icon at bounding box center [535, 134] width 6 height 6
click at [533, 137] on icon at bounding box center [534, 134] width 3 height 5
click at [532, 137] on icon at bounding box center [535, 134] width 6 height 6
click at [533, 137] on icon at bounding box center [534, 134] width 3 height 5
click at [533, 137] on icon at bounding box center [535, 134] width 4 height 5
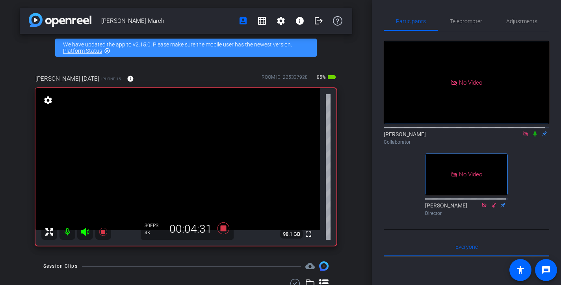
click at [532, 137] on icon at bounding box center [535, 134] width 6 height 6
click at [533, 137] on icon at bounding box center [535, 134] width 4 height 5
click at [532, 137] on icon at bounding box center [535, 134] width 6 height 6
click at [533, 137] on icon at bounding box center [535, 134] width 4 height 5
click at [532, 137] on icon at bounding box center [535, 134] width 6 height 6
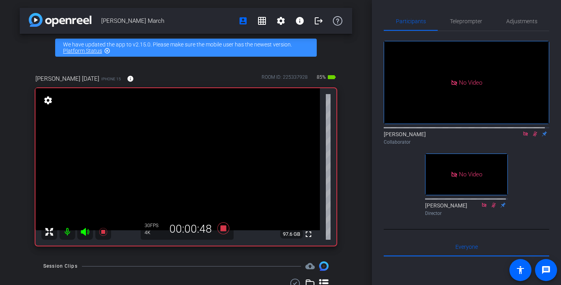
click at [533, 137] on icon at bounding box center [535, 134] width 4 height 5
click at [532, 137] on icon at bounding box center [535, 134] width 6 height 6
click at [533, 137] on icon at bounding box center [535, 134] width 4 height 5
click at [532, 137] on icon at bounding box center [535, 134] width 6 height 6
click at [533, 137] on icon at bounding box center [535, 134] width 4 height 5
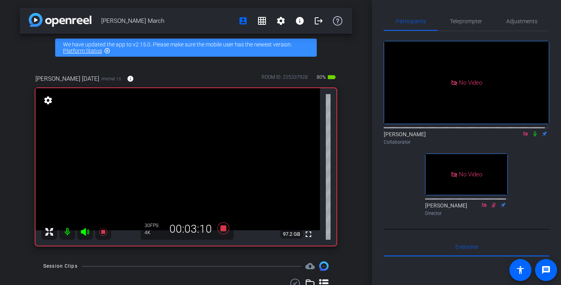
click at [532, 137] on icon at bounding box center [535, 134] width 6 height 6
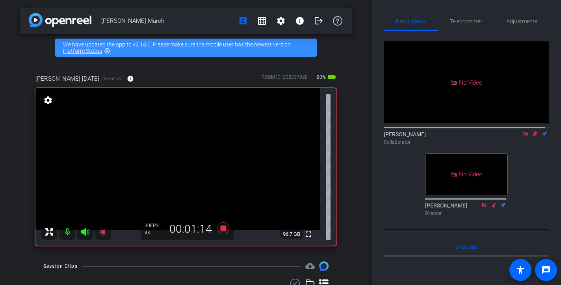
click at [532, 137] on icon at bounding box center [535, 134] width 6 height 6
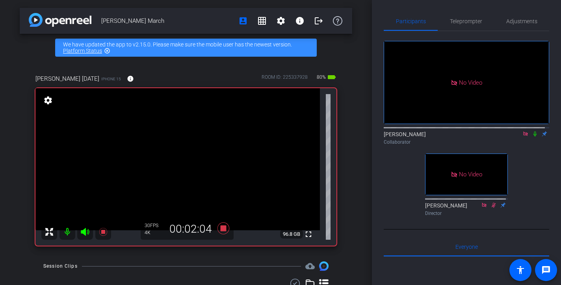
click at [532, 137] on icon at bounding box center [535, 134] width 6 height 6
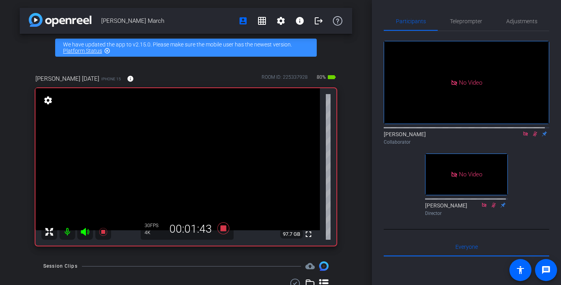
click at [532, 137] on icon at bounding box center [535, 134] width 6 height 6
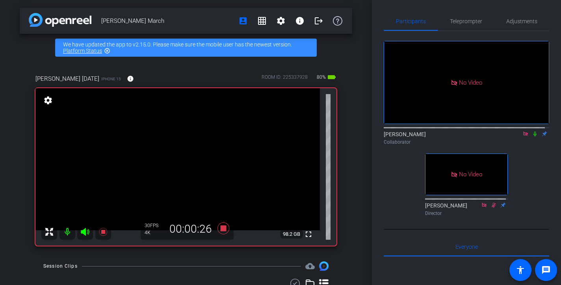
click at [532, 137] on icon at bounding box center [535, 134] width 6 height 6
click at [533, 137] on icon at bounding box center [534, 134] width 3 height 5
click at [533, 137] on icon at bounding box center [535, 134] width 4 height 5
click at [533, 137] on icon at bounding box center [534, 134] width 3 height 5
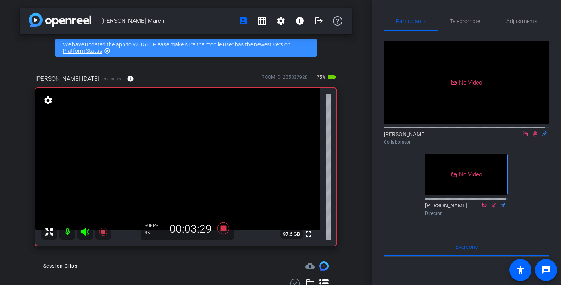
click at [532, 137] on icon at bounding box center [535, 134] width 6 height 6
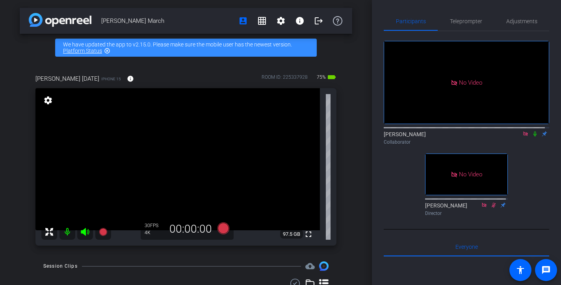
click at [533, 137] on icon at bounding box center [534, 134] width 3 height 5
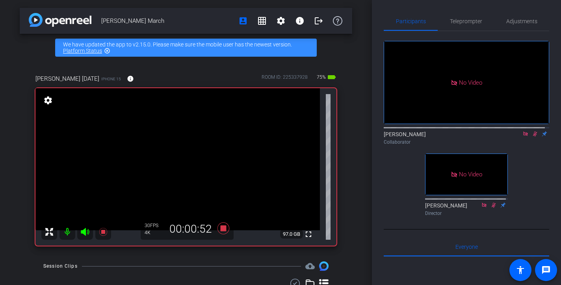
click at [532, 137] on icon at bounding box center [535, 134] width 6 height 6
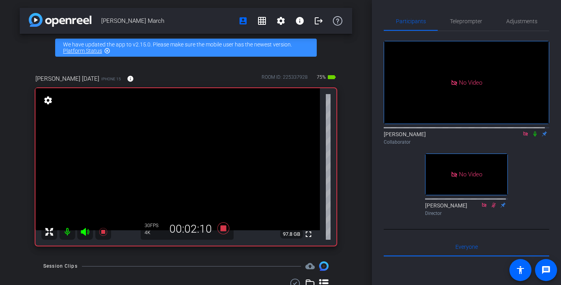
click at [532, 137] on icon at bounding box center [535, 134] width 6 height 6
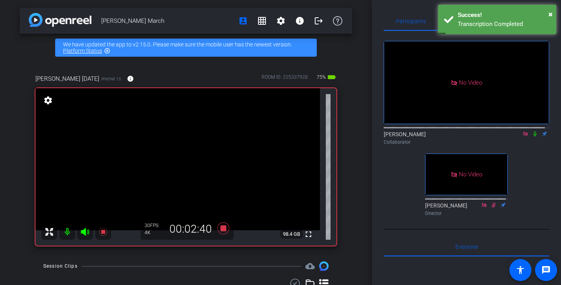
click at [532, 137] on icon at bounding box center [535, 134] width 6 height 6
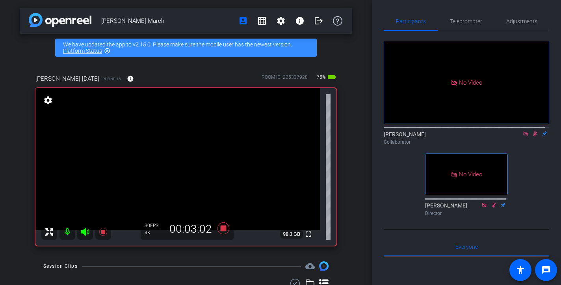
click at [532, 137] on icon at bounding box center [535, 134] width 6 height 6
click at [530, 137] on mat-icon at bounding box center [534, 133] width 9 height 7
click at [354, 164] on div "Taylor March account_box grid_on settings info logout We have updated the app t…" at bounding box center [186, 142] width 372 height 285
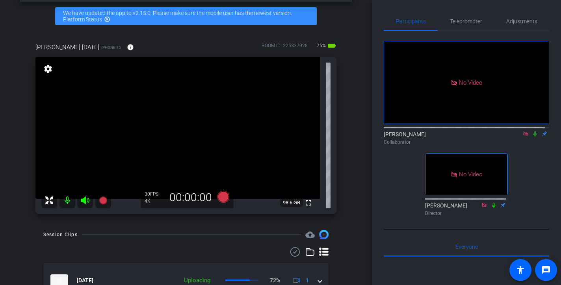
scroll to position [16, 0]
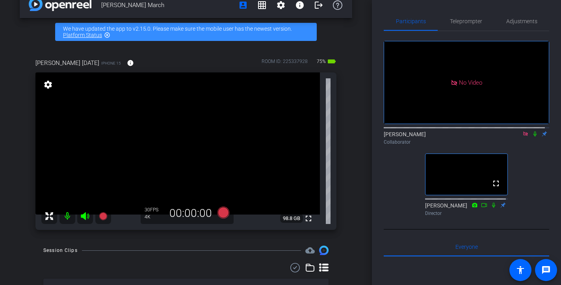
click at [355, 163] on div "Taylor March account_box grid_on settings info logout We have updated the app t…" at bounding box center [186, 126] width 372 height 285
click at [341, 37] on div "Taylor March account_box grid_on settings info logout We have updated the app t…" at bounding box center [186, 126] width 372 height 285
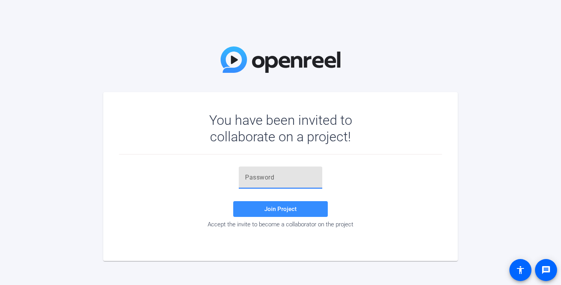
click at [247, 177] on input "text" at bounding box center [280, 177] width 71 height 9
paste input "ae#J55"
type input "ae#J55"
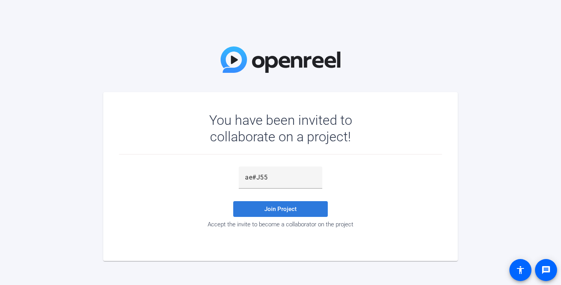
click at [282, 208] on span "Join Project" at bounding box center [280, 209] width 32 height 7
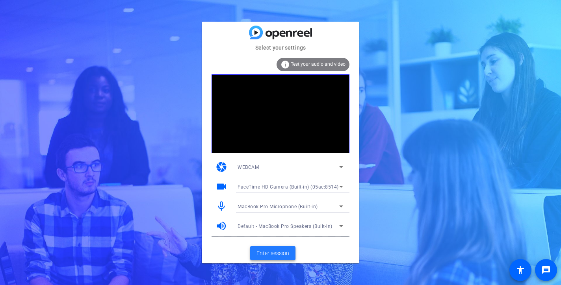
click at [284, 252] on span "Enter session" at bounding box center [272, 253] width 33 height 8
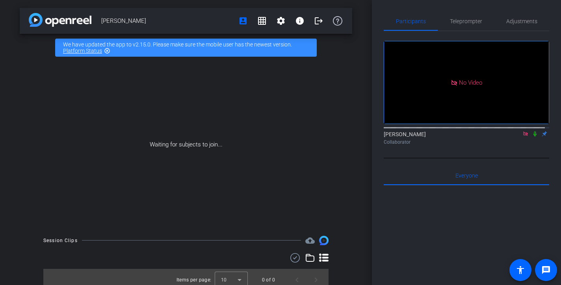
click at [533, 137] on icon at bounding box center [534, 134] width 3 height 5
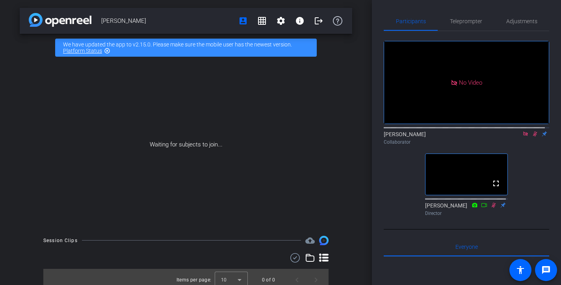
click at [532, 137] on icon at bounding box center [535, 134] width 6 height 6
click at [522, 137] on icon at bounding box center [525, 134] width 6 height 6
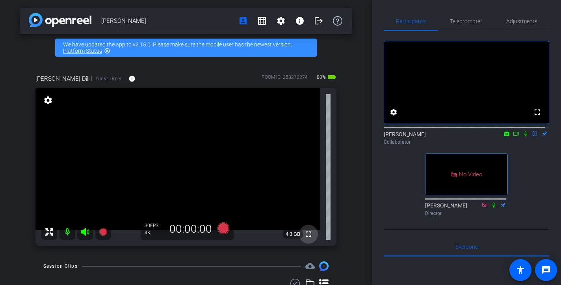
click at [304, 235] on mat-icon "fullscreen" at bounding box center [308, 234] width 9 height 9
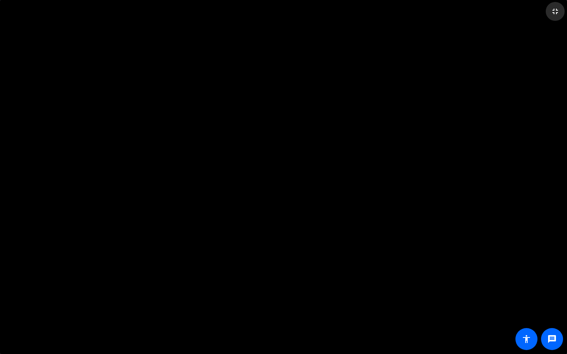
click at [554, 11] on mat-icon "fullscreen_exit" at bounding box center [555, 11] width 9 height 9
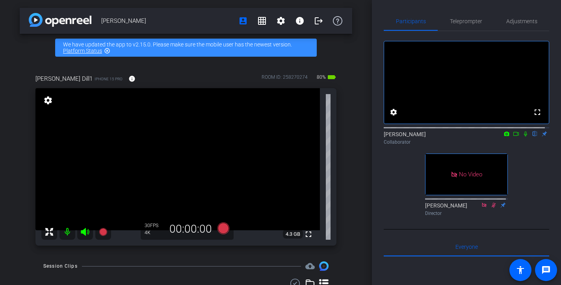
click at [513, 137] on icon at bounding box center [516, 134] width 6 height 6
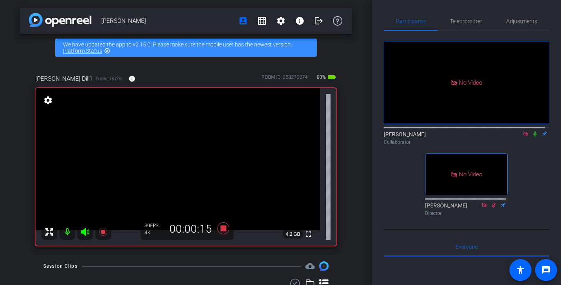
click at [532, 137] on icon at bounding box center [535, 134] width 6 height 6
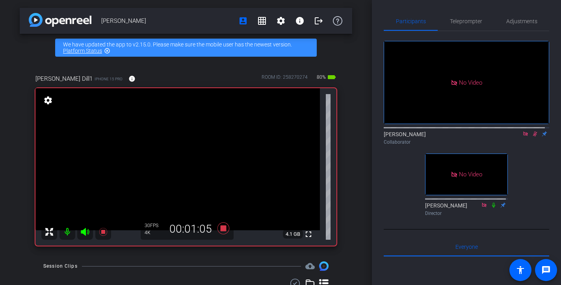
click at [532, 137] on icon at bounding box center [535, 134] width 6 height 6
click at [533, 137] on icon at bounding box center [535, 134] width 6 height 6
click at [535, 143] on div "[PERSON_NAME] Collaborator" at bounding box center [466, 137] width 165 height 15
click at [532, 137] on icon at bounding box center [535, 134] width 6 height 6
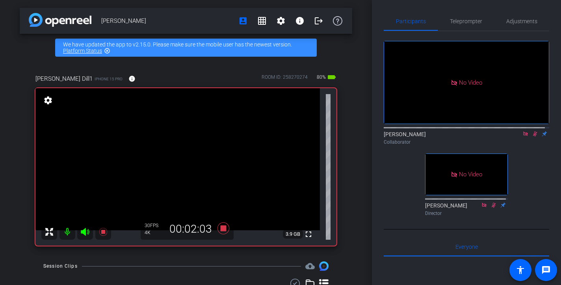
click at [532, 137] on icon at bounding box center [535, 134] width 6 height 6
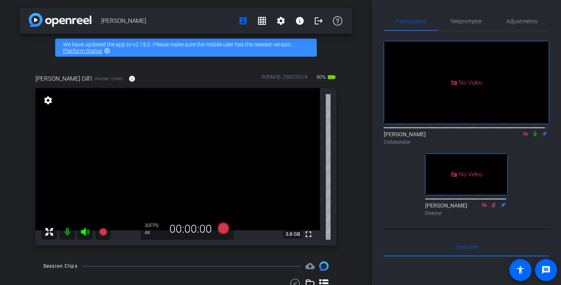
click at [532, 137] on icon at bounding box center [535, 134] width 6 height 6
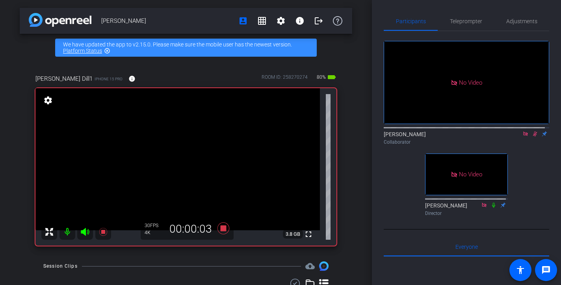
click at [532, 137] on icon at bounding box center [535, 134] width 6 height 6
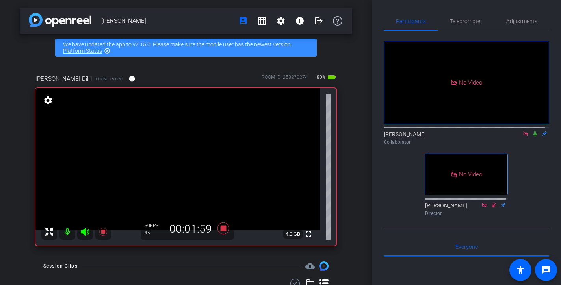
click at [532, 137] on icon at bounding box center [535, 134] width 6 height 6
click at [533, 137] on icon at bounding box center [535, 134] width 6 height 6
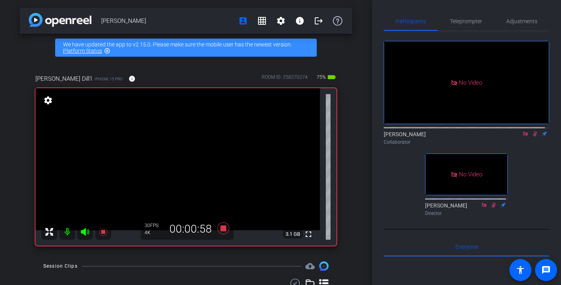
click at [533, 137] on icon at bounding box center [535, 134] width 6 height 6
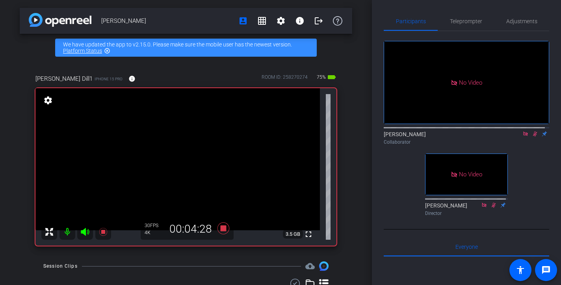
click at [533, 137] on icon at bounding box center [535, 134] width 6 height 6
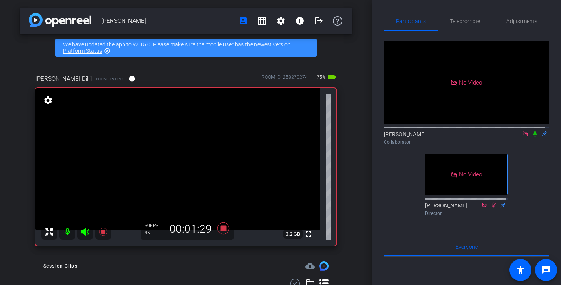
click at [533, 137] on icon at bounding box center [535, 134] width 6 height 6
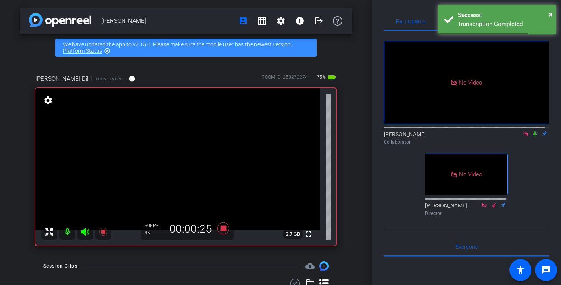
click at [533, 137] on icon at bounding box center [535, 134] width 6 height 6
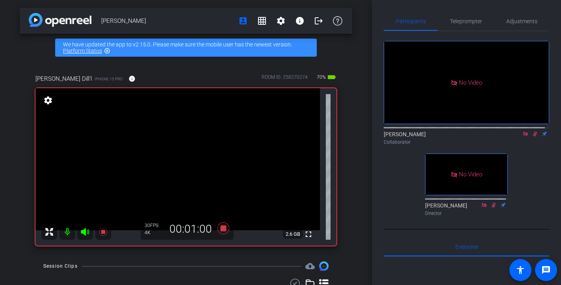
click at [533, 137] on icon at bounding box center [535, 134] width 6 height 6
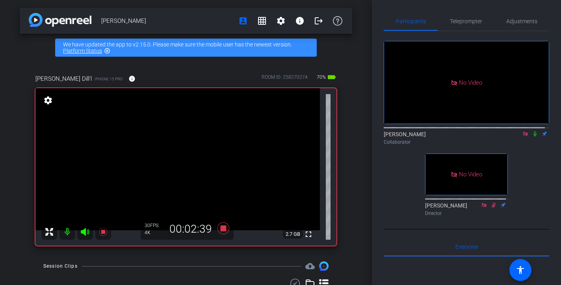
click at [533, 137] on icon at bounding box center [535, 134] width 6 height 6
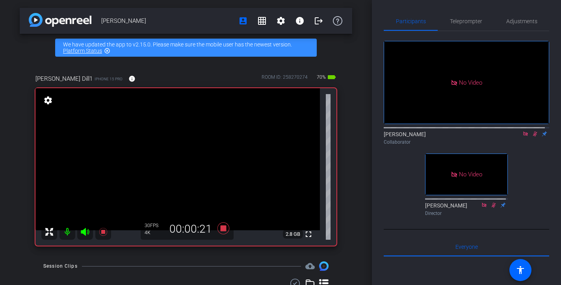
click at [533, 137] on icon at bounding box center [535, 134] width 6 height 6
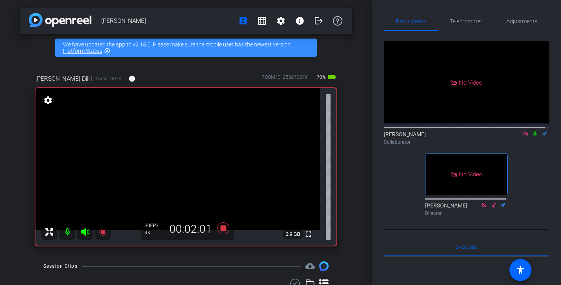
click at [533, 137] on icon at bounding box center [535, 134] width 6 height 6
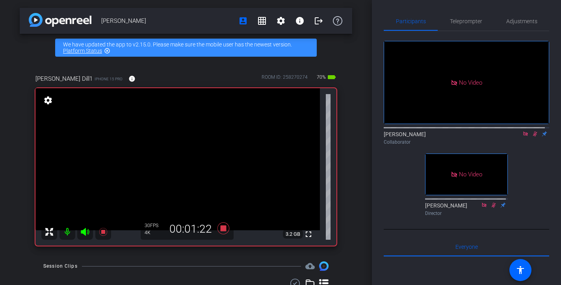
click at [533, 137] on icon at bounding box center [535, 134] width 6 height 6
click at [532, 137] on icon at bounding box center [535, 134] width 6 height 6
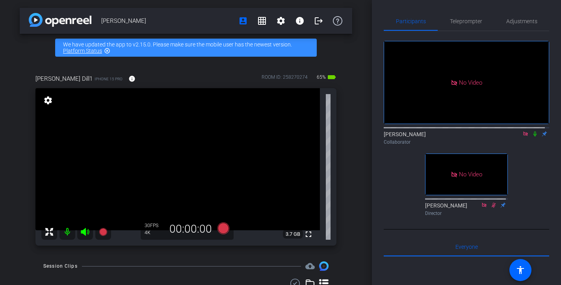
click at [533, 137] on icon at bounding box center [534, 134] width 3 height 5
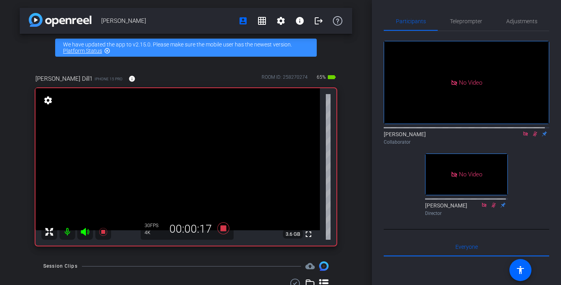
click at [532, 137] on icon at bounding box center [535, 134] width 6 height 6
click at [533, 137] on icon at bounding box center [534, 134] width 3 height 5
click at [532, 137] on icon at bounding box center [535, 134] width 6 height 6
click at [533, 137] on icon at bounding box center [534, 134] width 3 height 5
click at [532, 137] on icon at bounding box center [535, 134] width 6 height 6
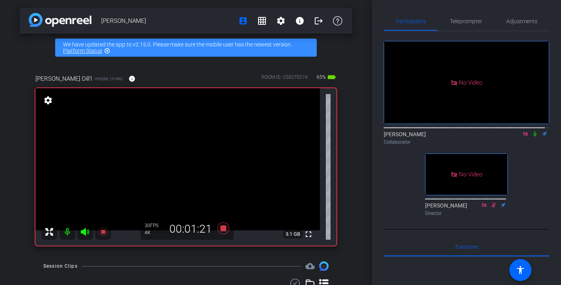
click at [533, 137] on icon at bounding box center [534, 134] width 3 height 5
click at [532, 137] on icon at bounding box center [535, 134] width 6 height 6
click at [533, 137] on icon at bounding box center [534, 134] width 3 height 5
click at [532, 137] on icon at bounding box center [535, 134] width 6 height 6
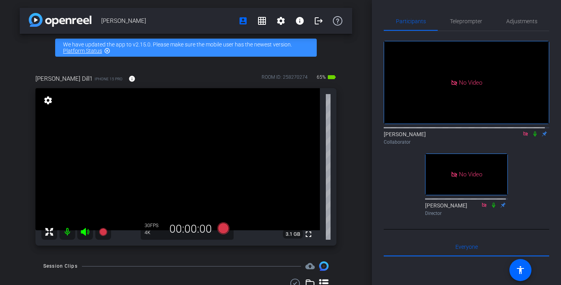
click at [347, 104] on div "[PERSON_NAME] Dill1 iPhone 15 Pro info ROOM ID: 258270274 65% battery_std fulls…" at bounding box center [186, 157] width 332 height 192
click at [522, 137] on icon at bounding box center [525, 134] width 6 height 6
click at [355, 119] on div "[PERSON_NAME] account_box grid_on settings info logout We have updated the app …" at bounding box center [186, 142] width 372 height 285
